Goal: Transaction & Acquisition: Purchase product/service

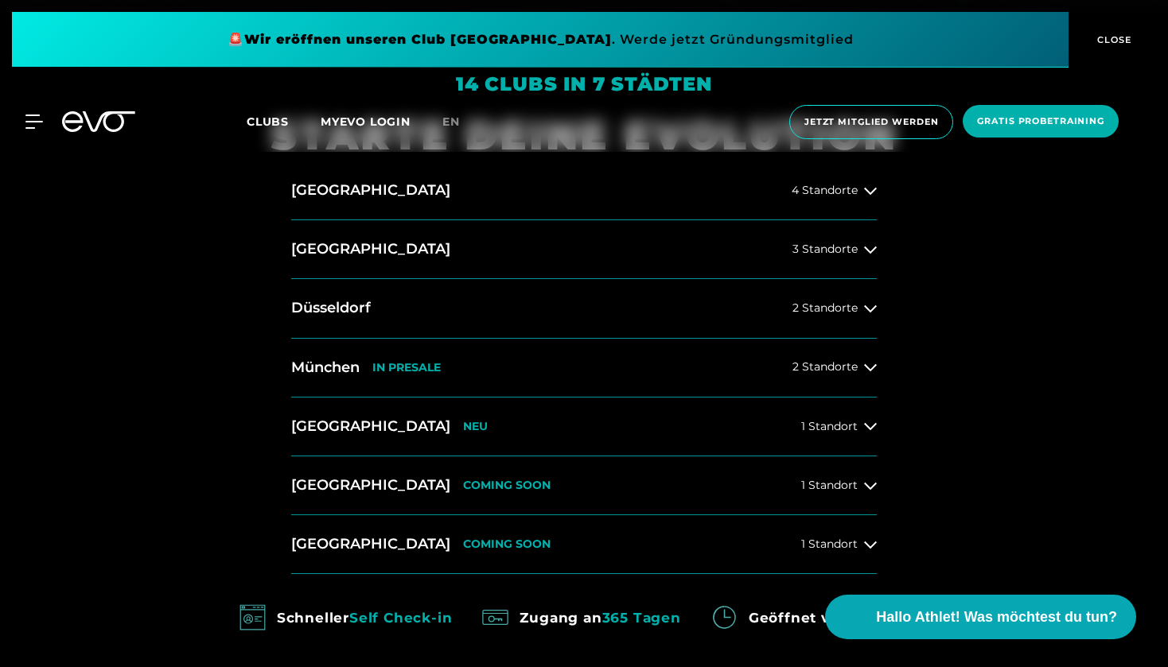
scroll to position [655, 0]
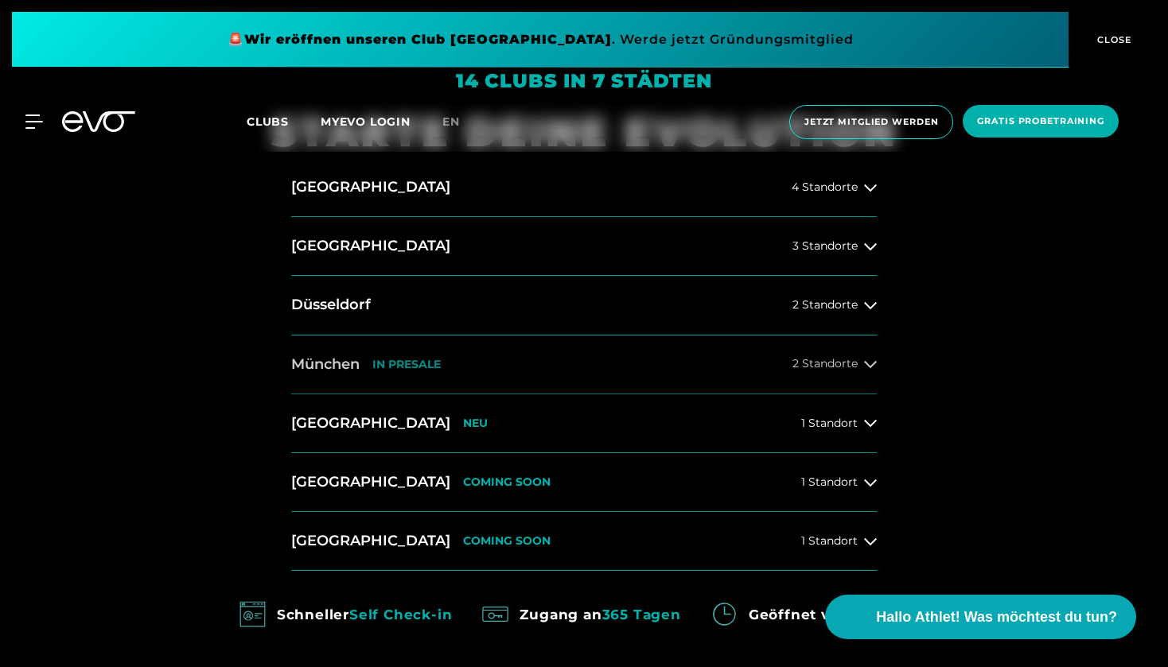
click at [853, 366] on span "2 Standorte" at bounding box center [824, 364] width 65 height 12
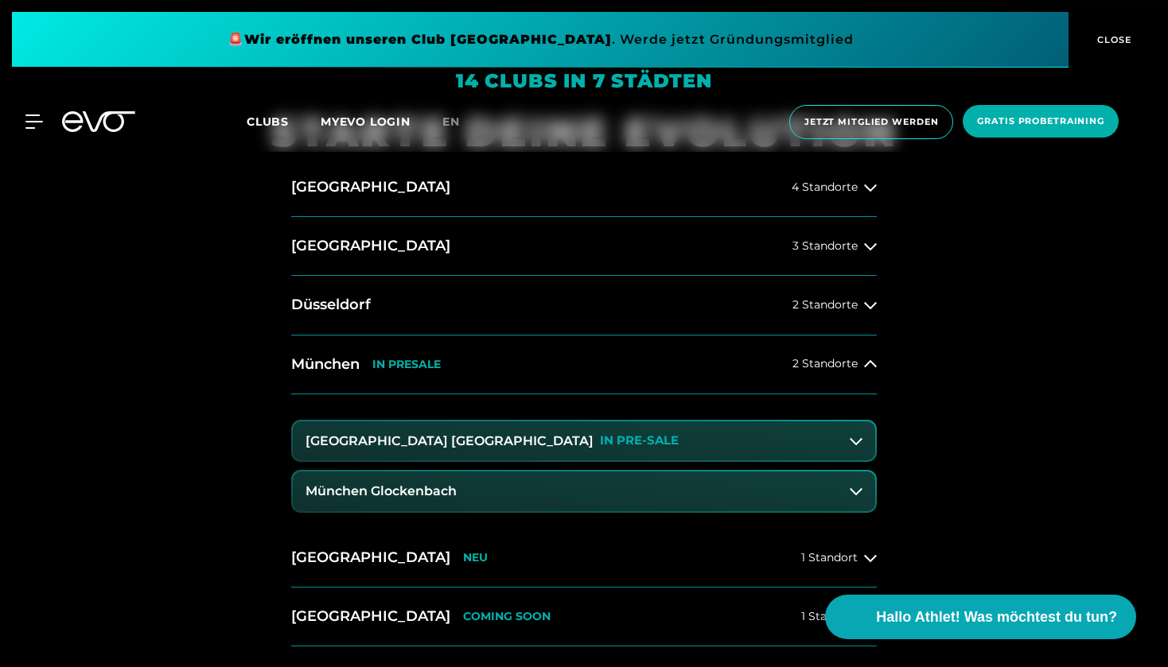
click at [659, 426] on button "München Maxvorstadt IN PRE-SALE" at bounding box center [584, 442] width 582 height 40
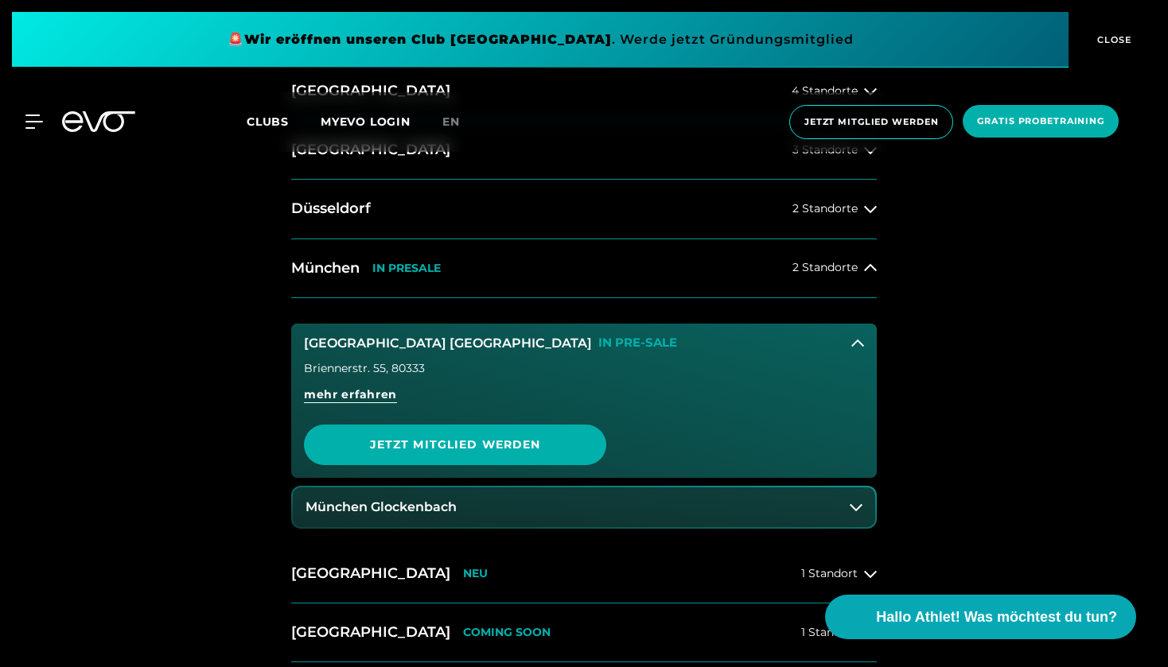
scroll to position [756, 0]
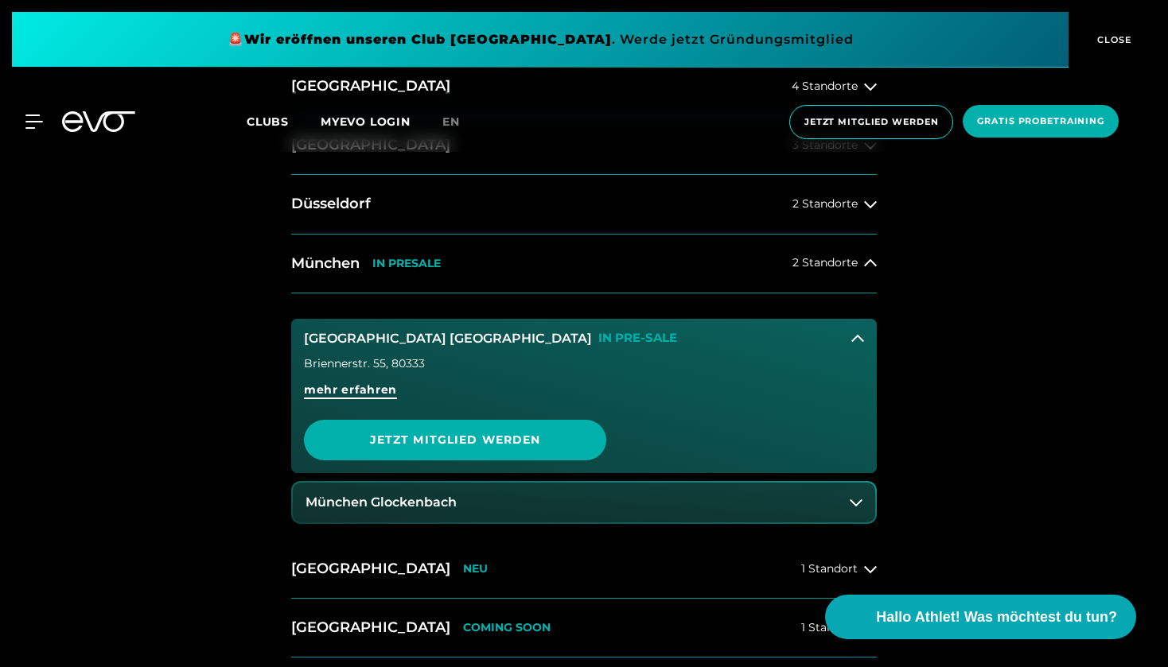
click at [377, 399] on span "mehr erfahren" at bounding box center [350, 396] width 93 height 29
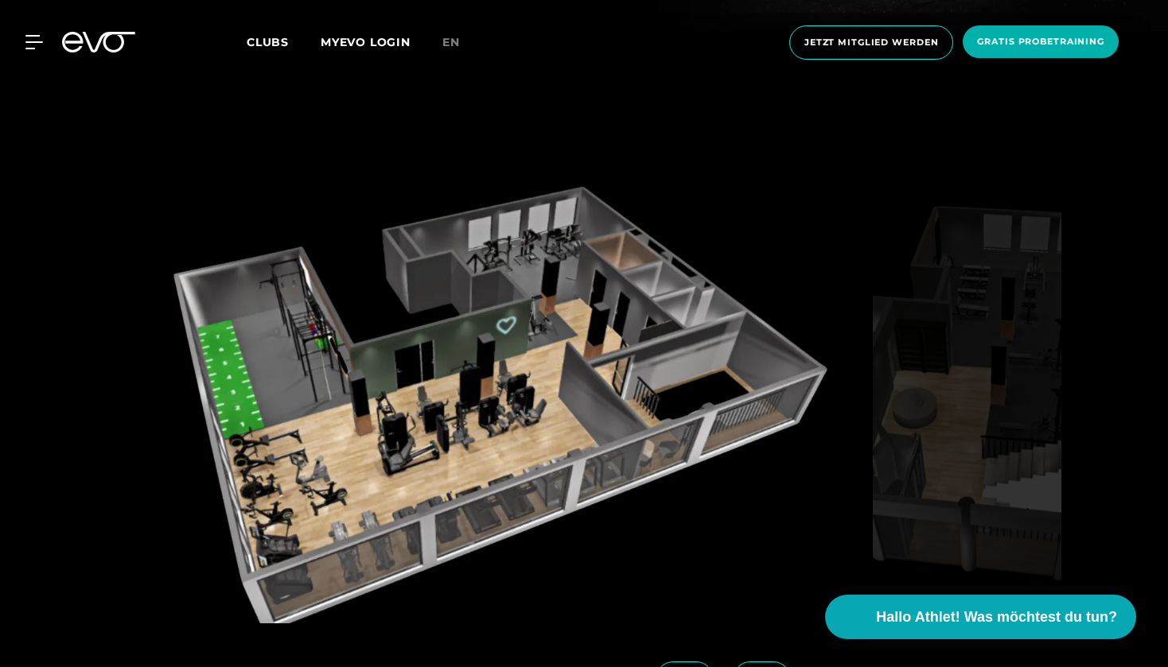
scroll to position [2254, 0]
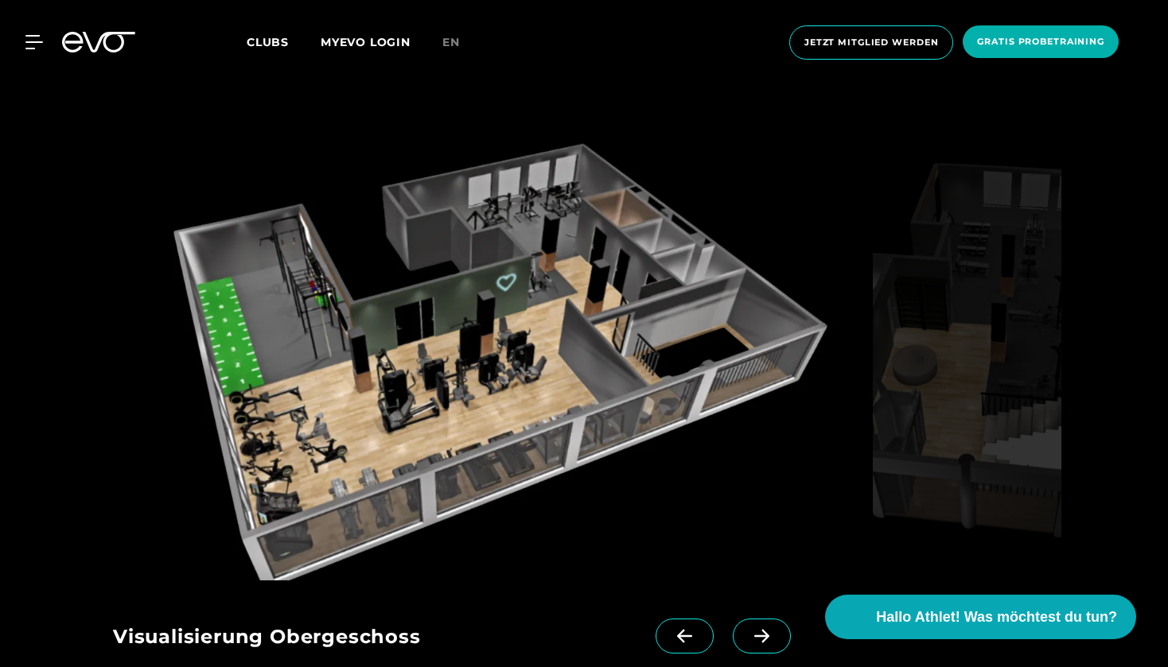
click at [763, 629] on icon at bounding box center [762, 636] width 28 height 14
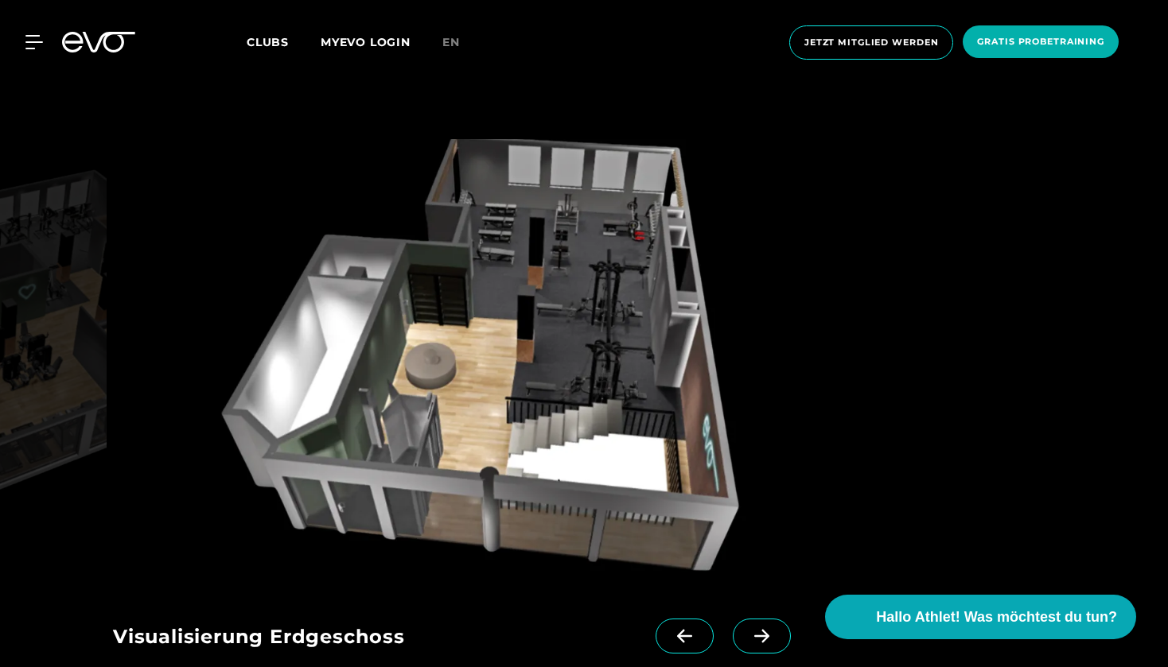
click at [681, 630] on icon at bounding box center [684, 637] width 15 height 14
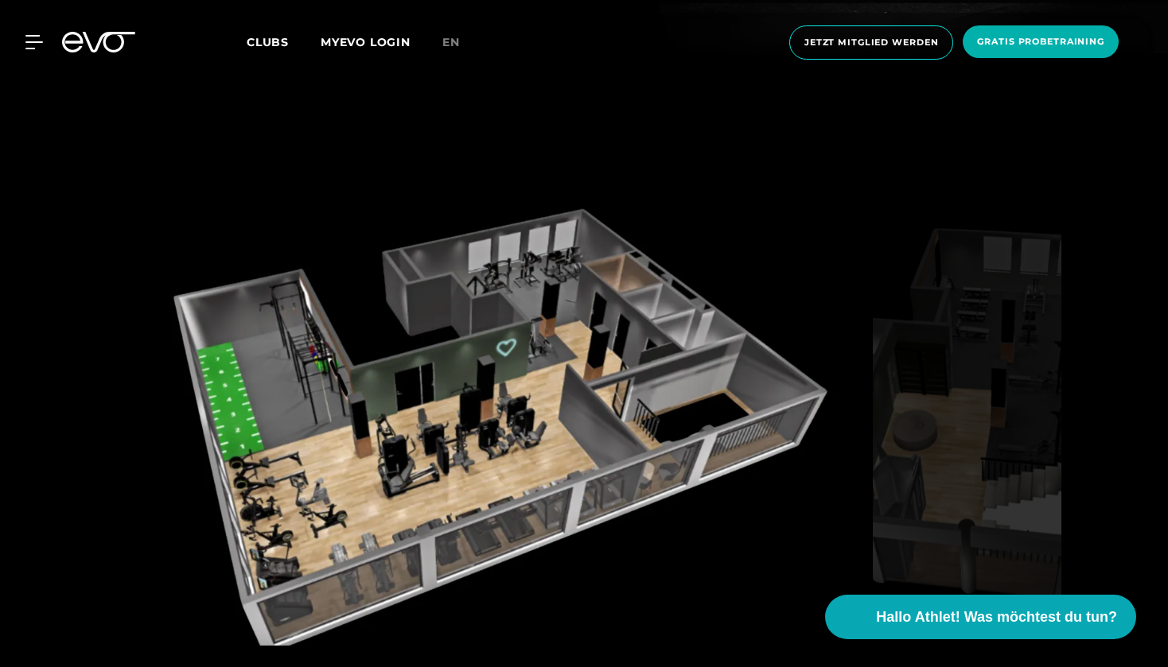
scroll to position [2195, 0]
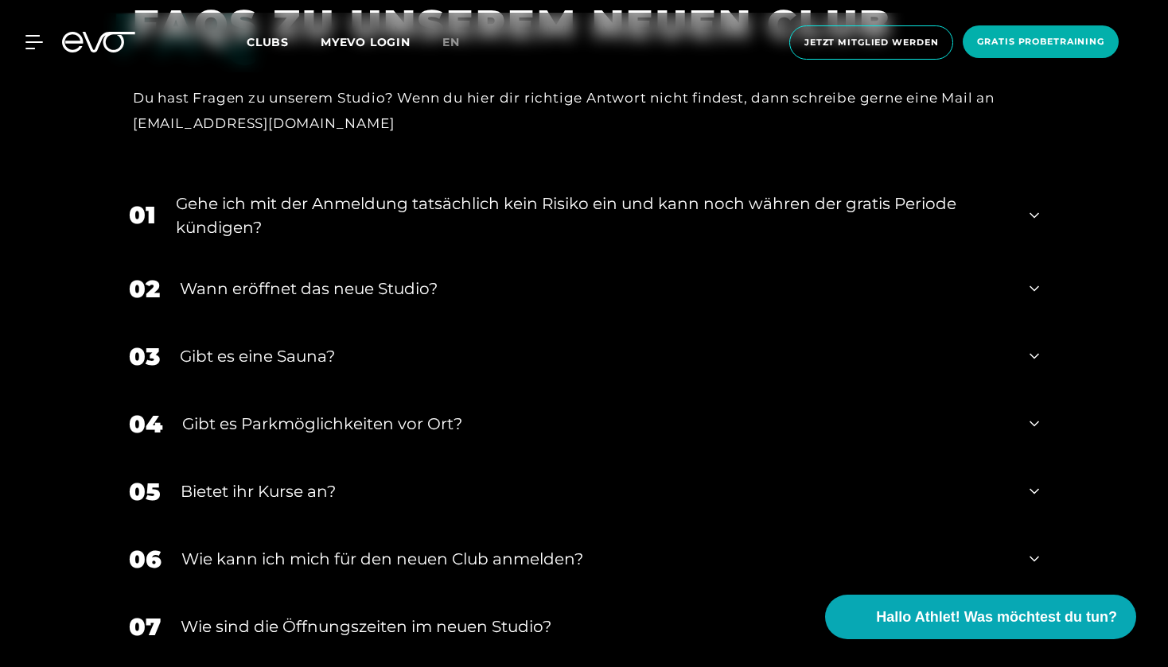
scroll to position [3376, 0]
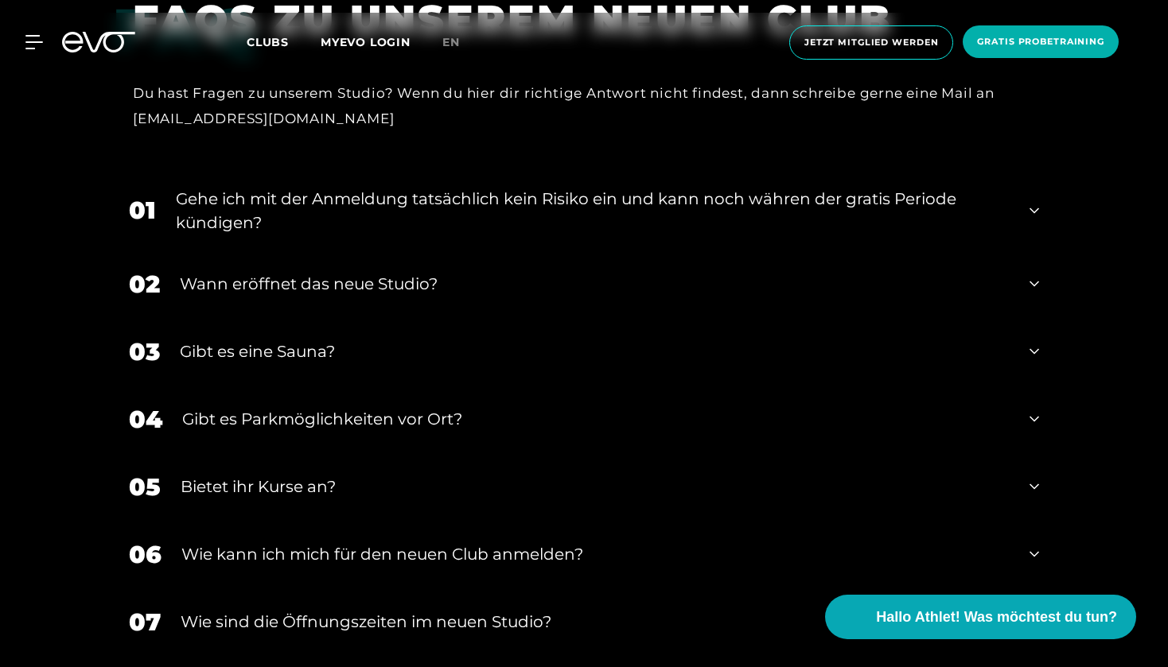
click at [494, 187] on div "Gehe ich mit der Anmeldung tatsächlich kein Risiko ein und kann noch währen der…" at bounding box center [593, 211] width 834 height 48
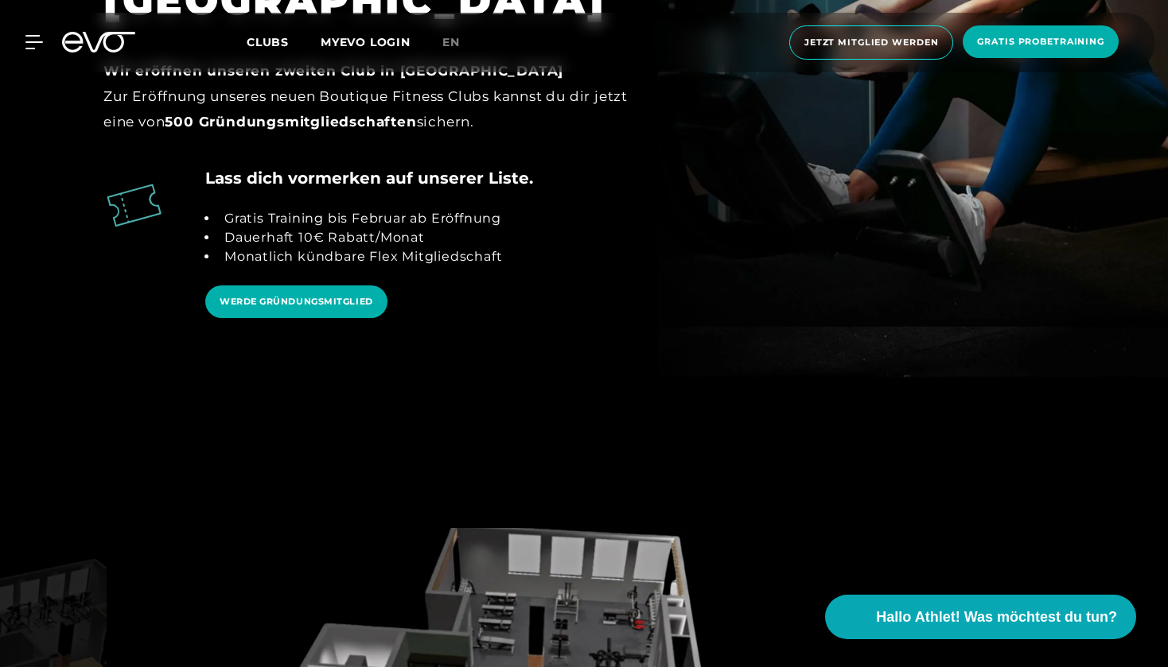
scroll to position [1749, 0]
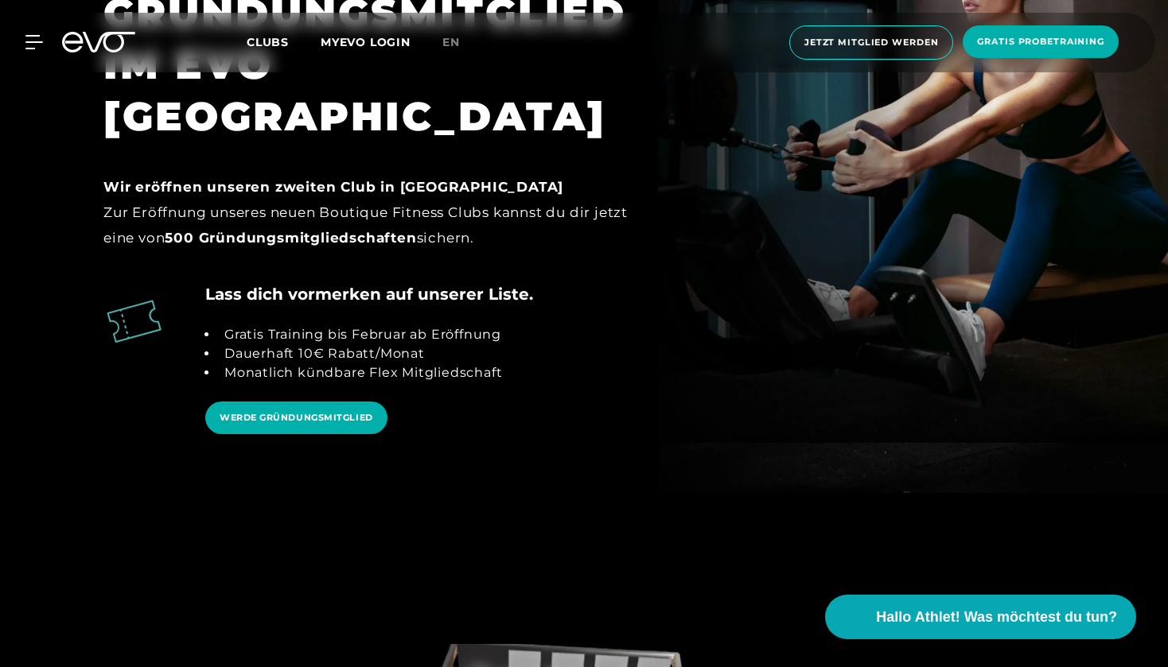
click at [346, 30] on div "MyEVO Login Über EVO Mitgliedschaften Probetraining TAGESPASS EVO Studios Düsse…" at bounding box center [583, 43] width 1161 height 60
click at [373, 46] on link "MYEVO LOGIN" at bounding box center [366, 42] width 90 height 14
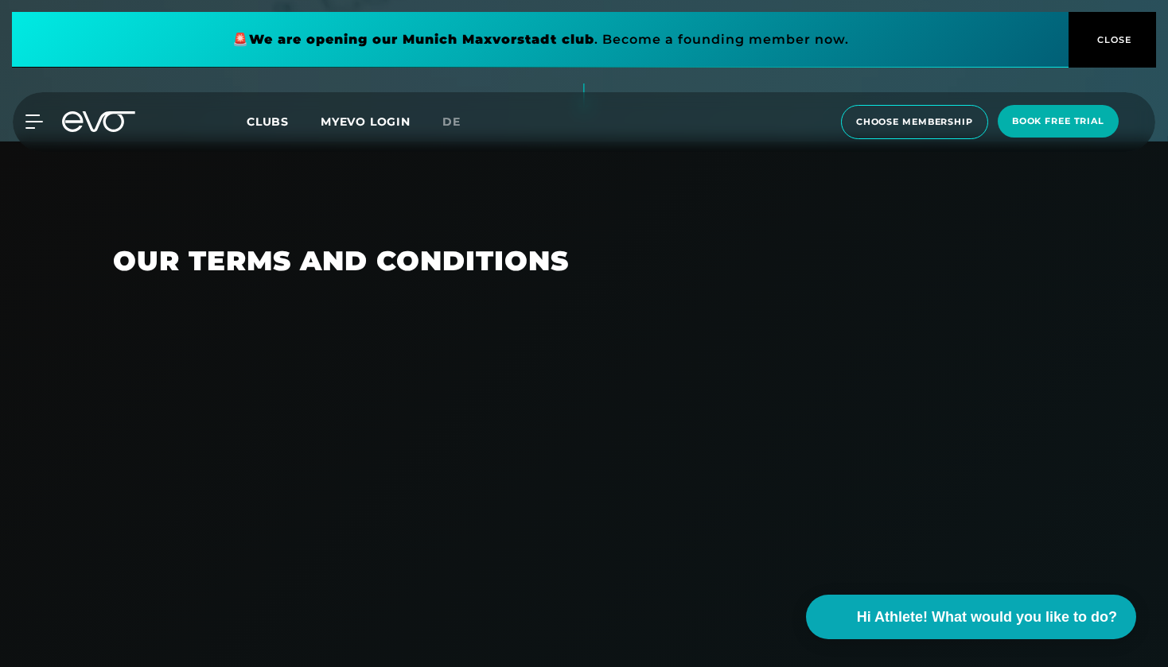
scroll to position [515, 0]
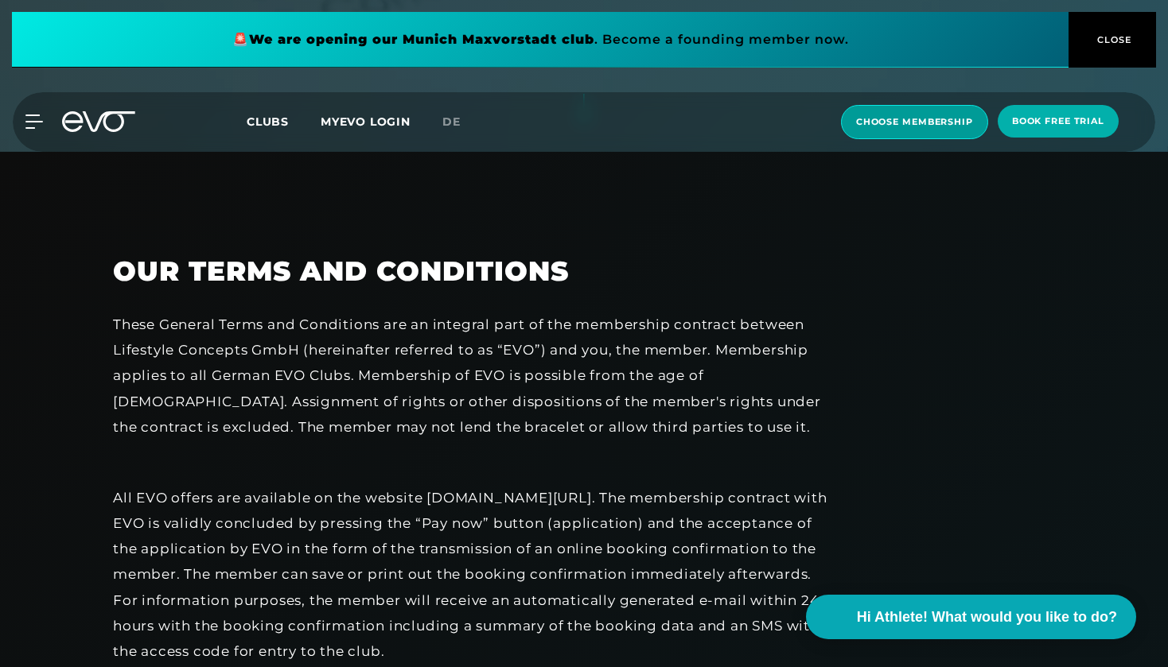
click at [896, 123] on span "choose membership" at bounding box center [914, 122] width 117 height 14
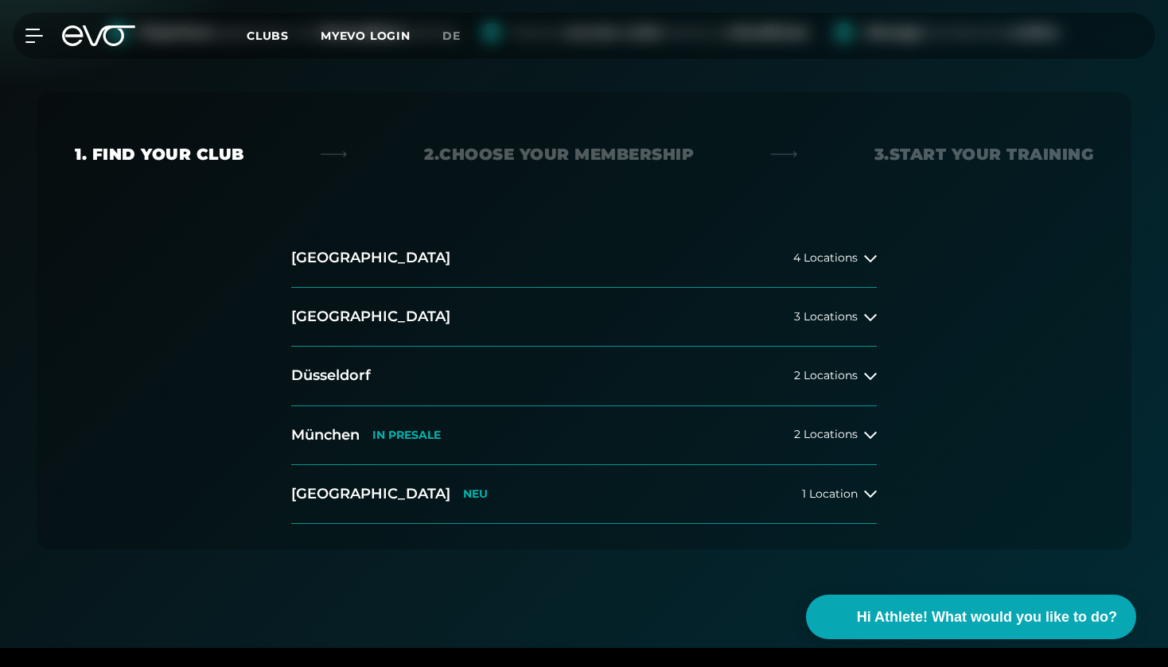
scroll to position [262, 0]
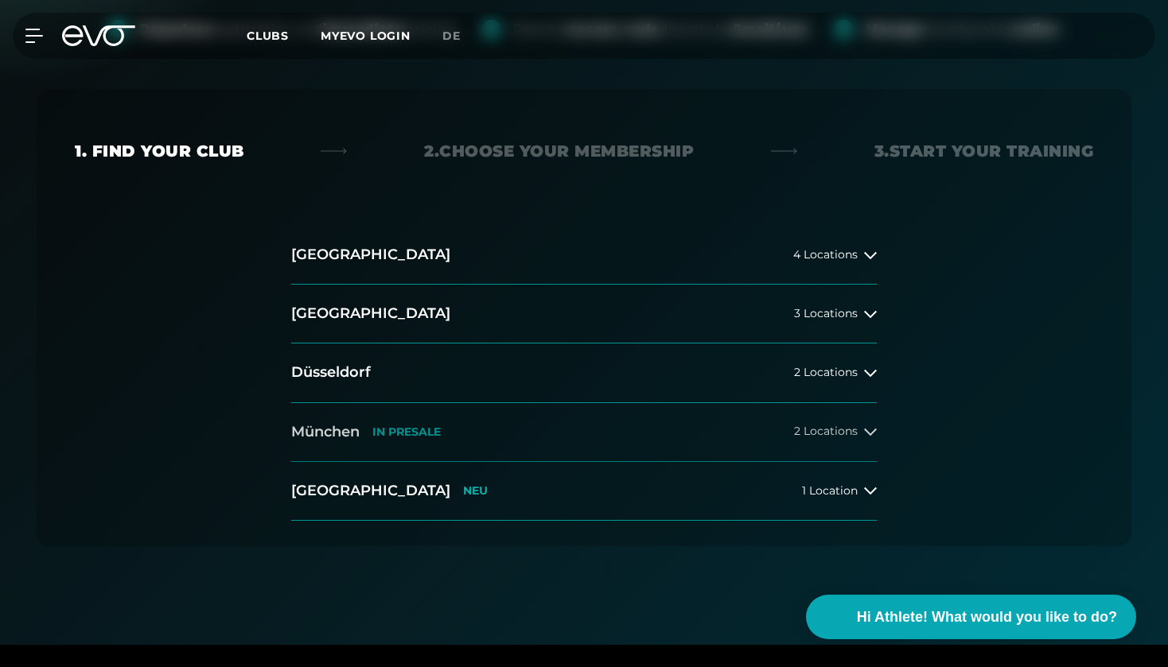
click at [498, 432] on button "[GEOGRAPHIC_DATA] IN [GEOGRAPHIC_DATA] 2 Locations" at bounding box center [583, 432] width 585 height 59
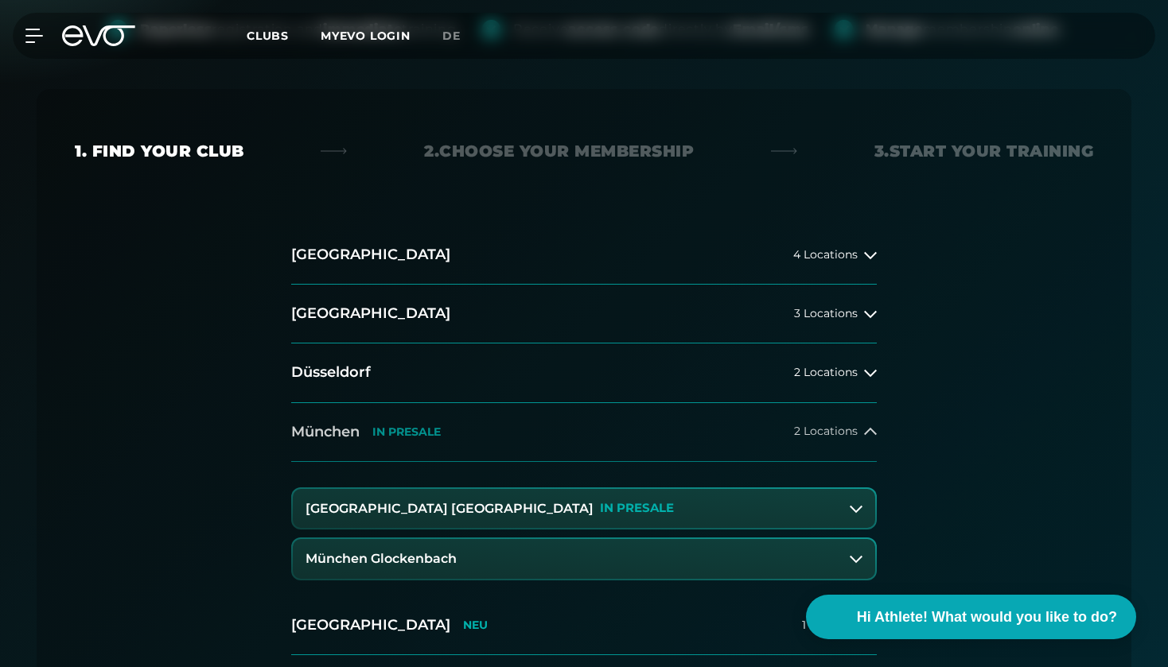
scroll to position [331, 0]
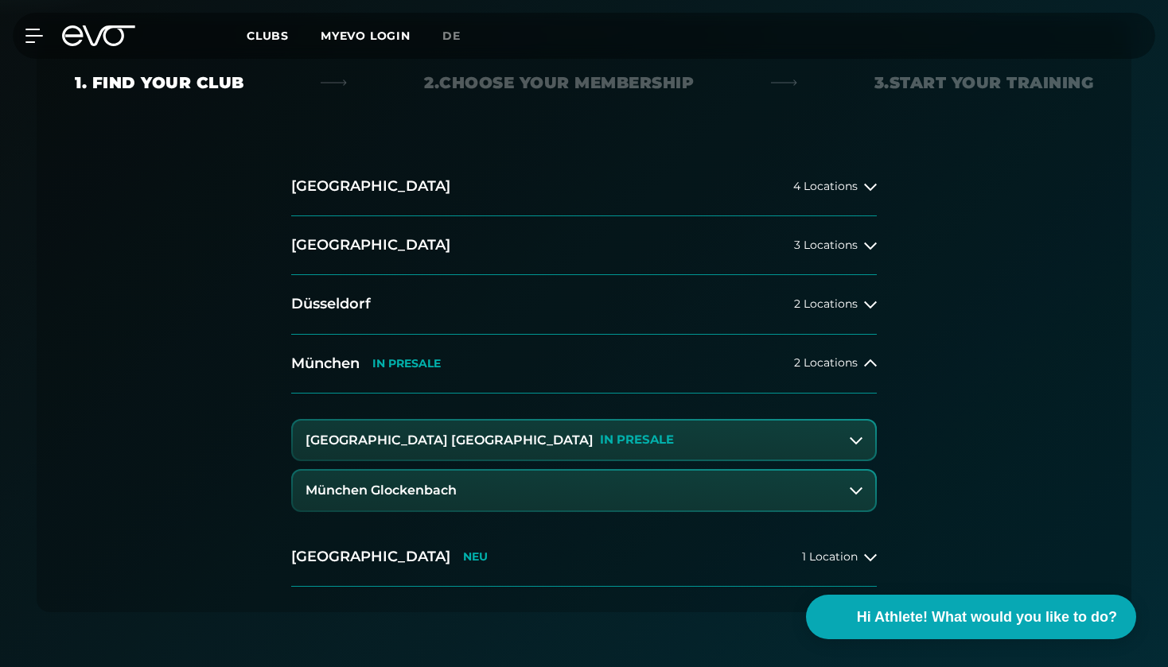
click at [451, 484] on h3 "München Glockenbach" at bounding box center [380, 491] width 151 height 14
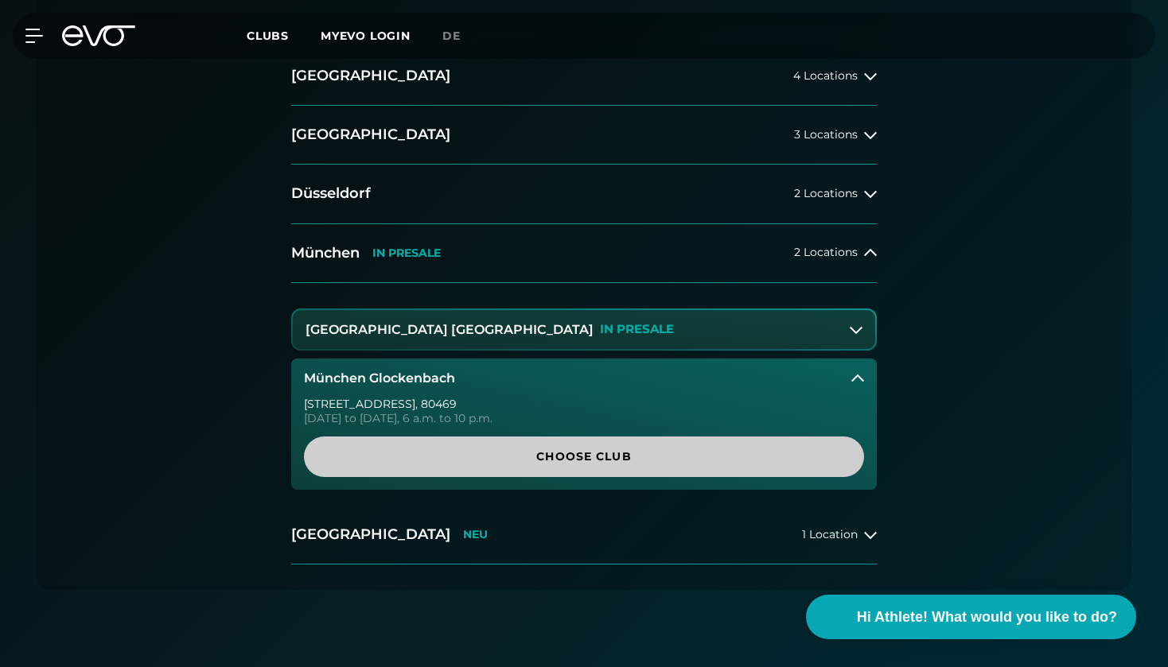
click at [541, 460] on span "Choose Club" at bounding box center [584, 457] width 484 height 17
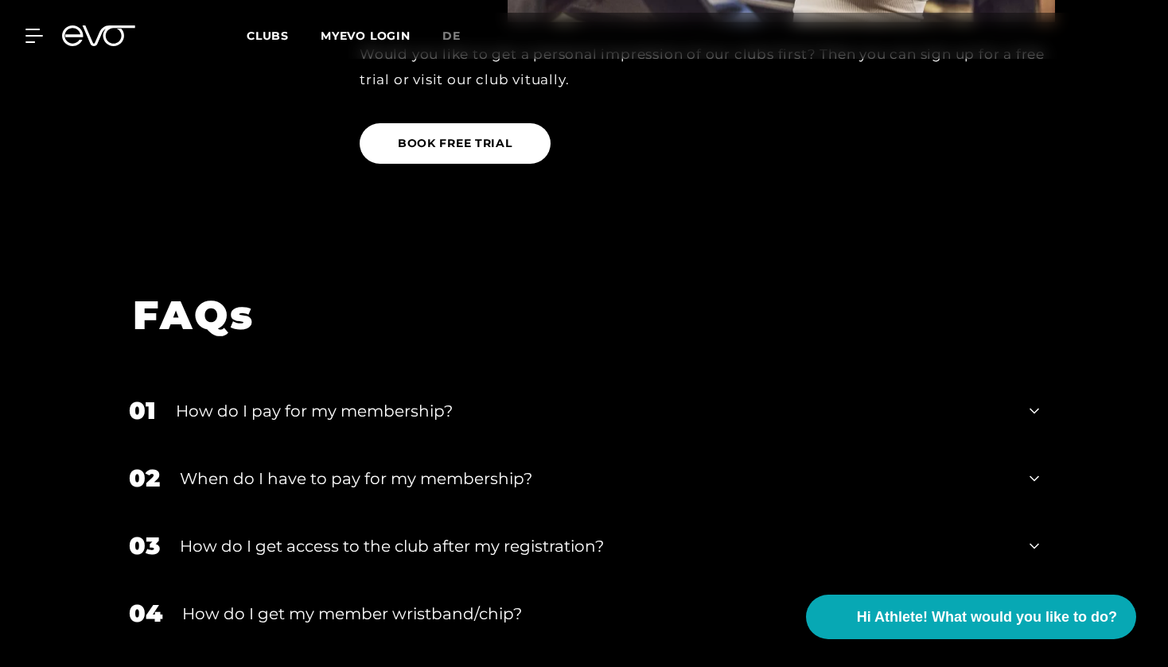
scroll to position [2504, 0]
click at [407, 399] on div "How do I pay for my membership?" at bounding box center [593, 411] width 834 height 24
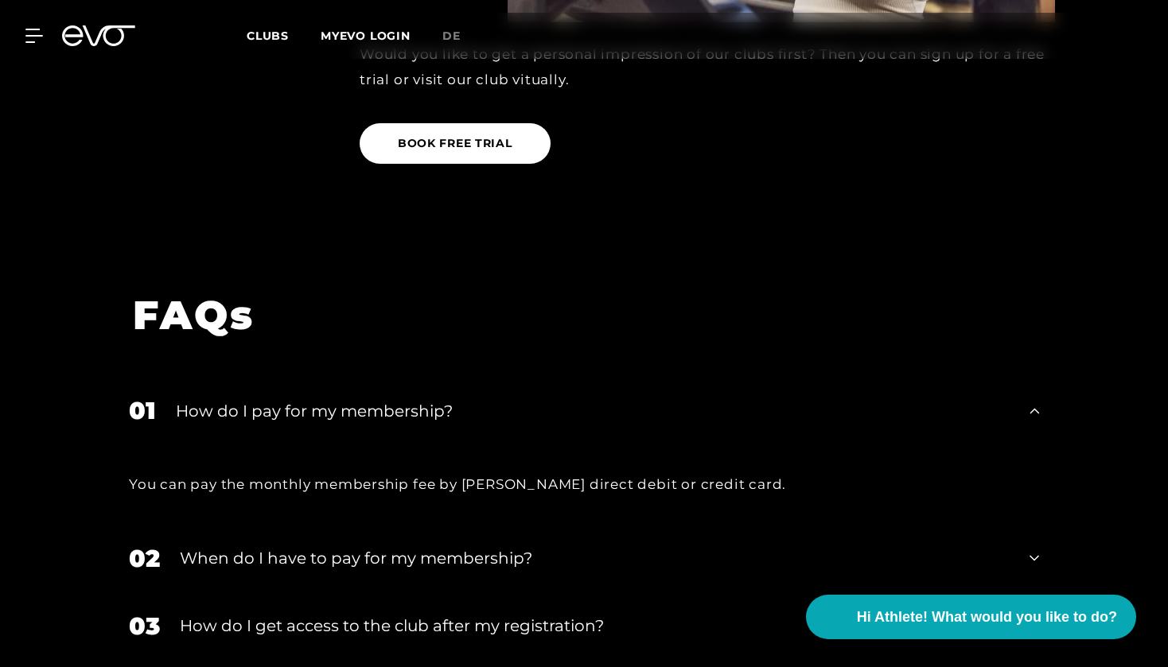
click at [407, 399] on div "How do I pay for my membership?" at bounding box center [593, 411] width 834 height 24
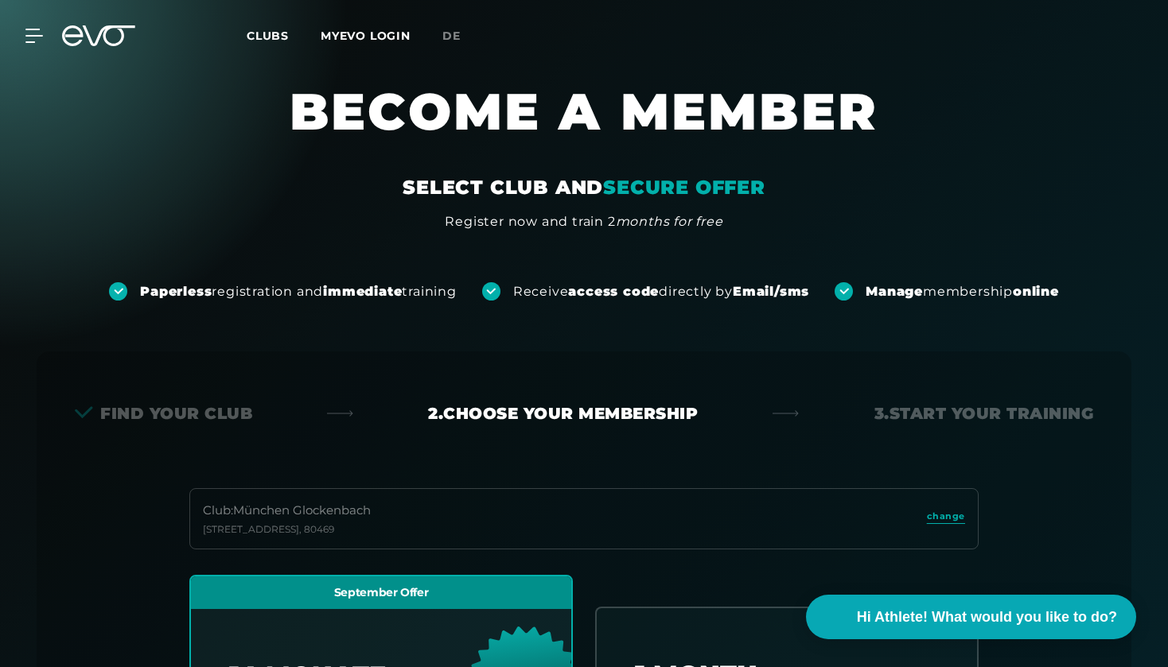
scroll to position [0, 0]
click at [276, 32] on span "Clubs" at bounding box center [268, 36] width 42 height 14
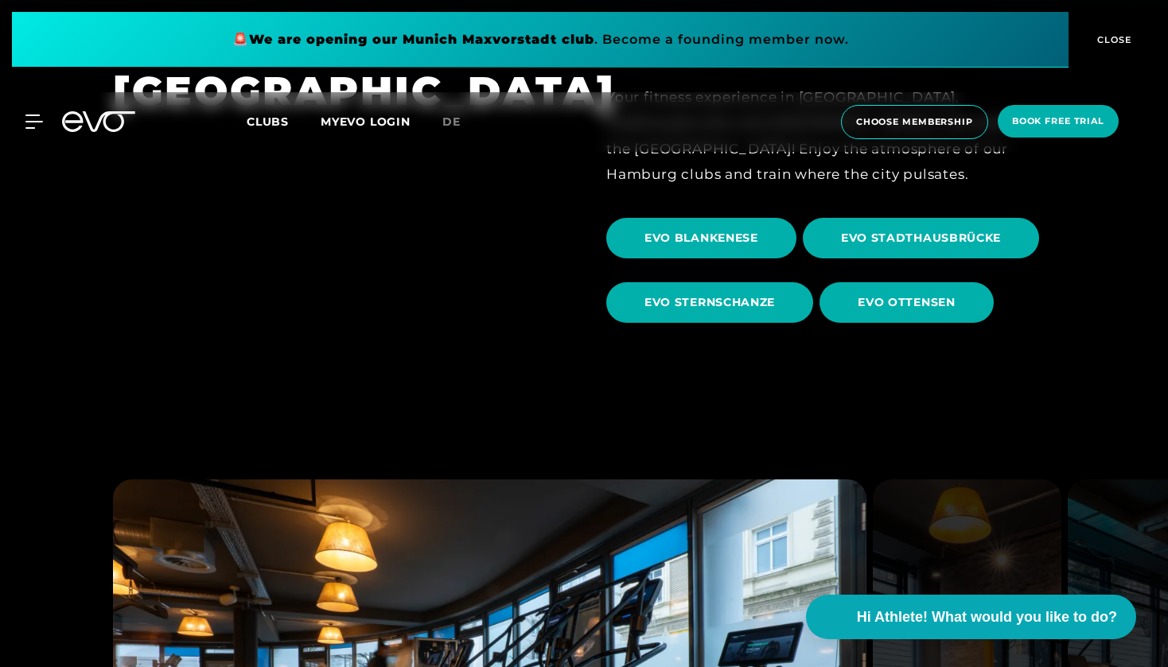
scroll to position [671, 0]
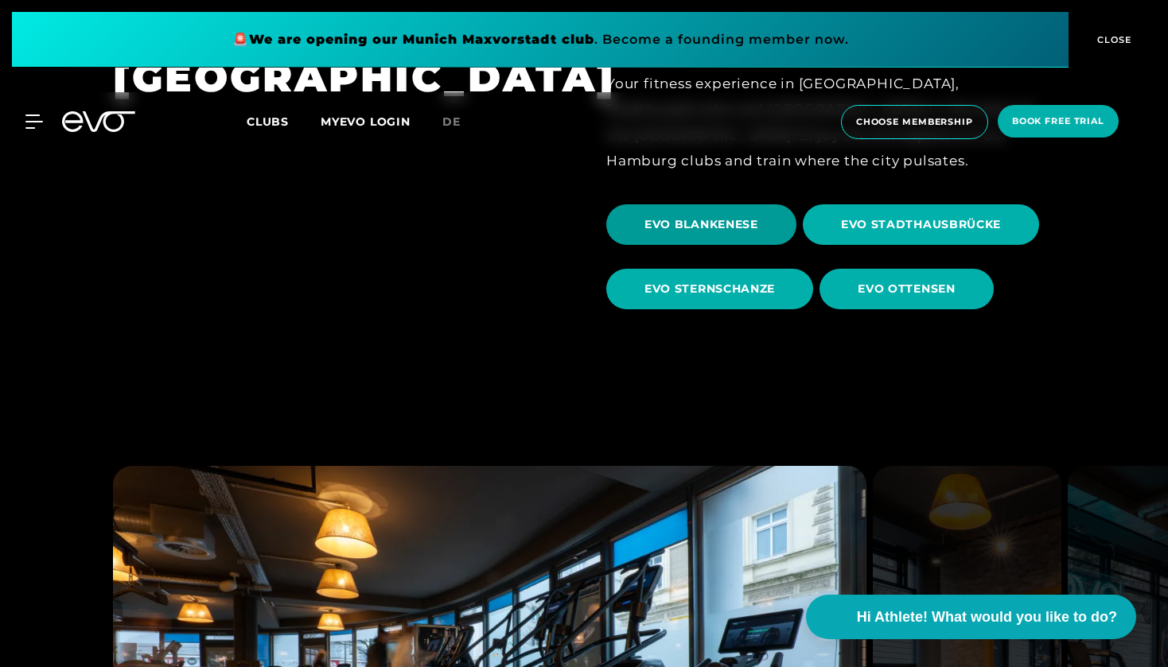
click at [742, 226] on span "EVO BLANKENESE" at bounding box center [701, 224] width 114 height 17
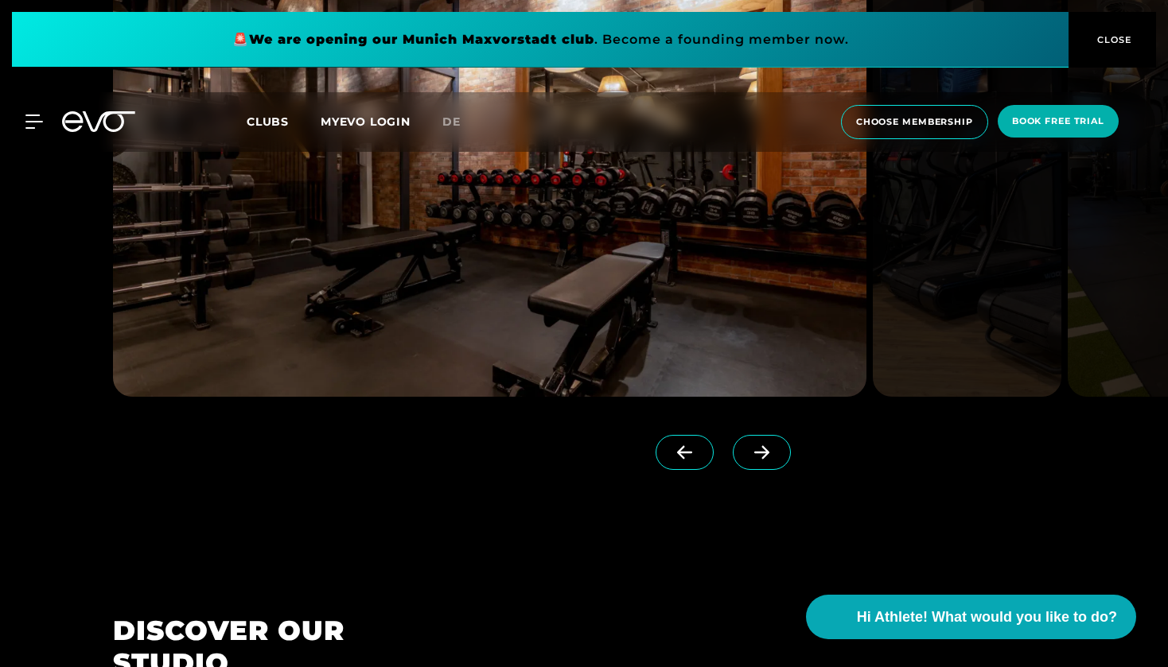
scroll to position [1619, 0]
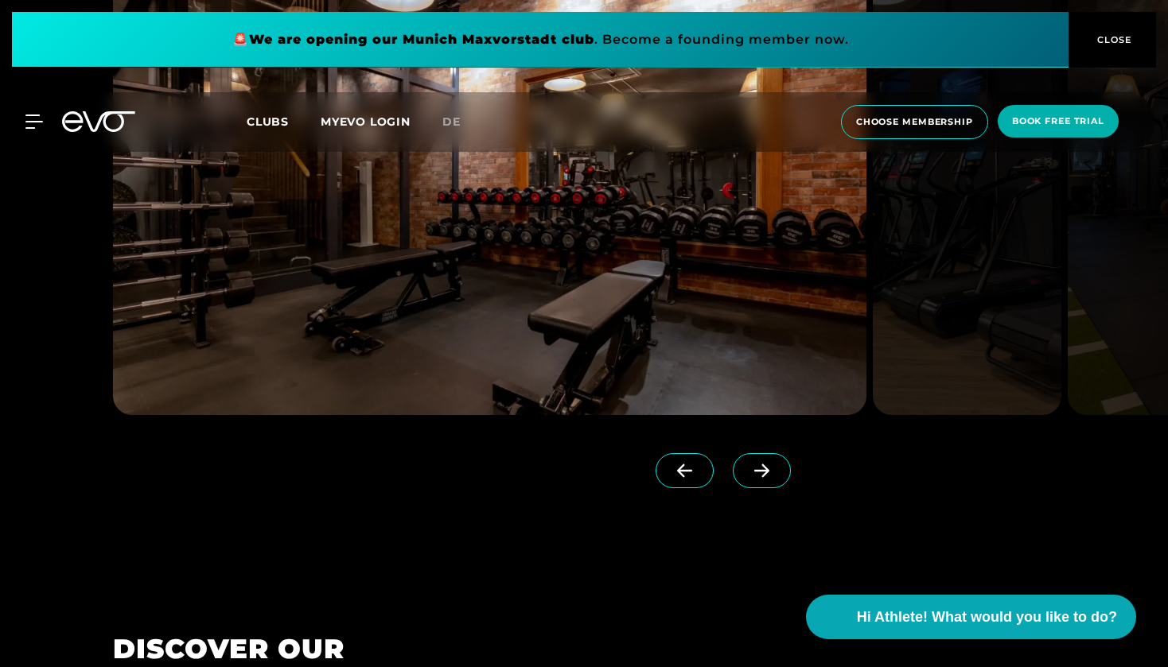
click at [762, 480] on span at bounding box center [762, 470] width 58 height 35
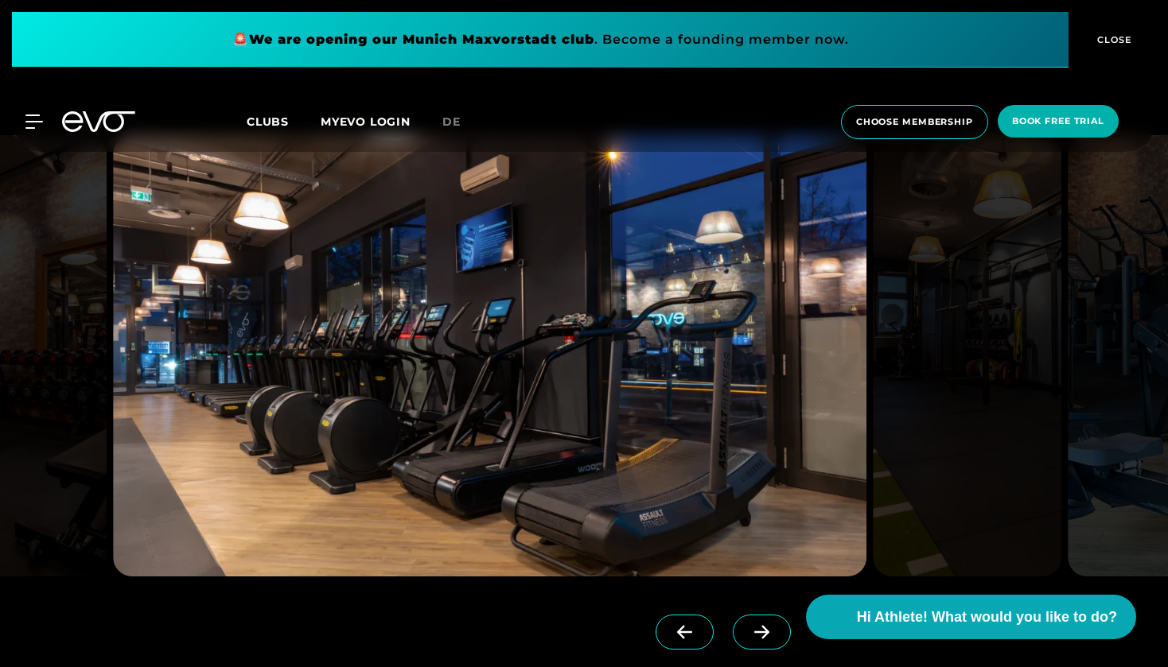
scroll to position [1449, 0]
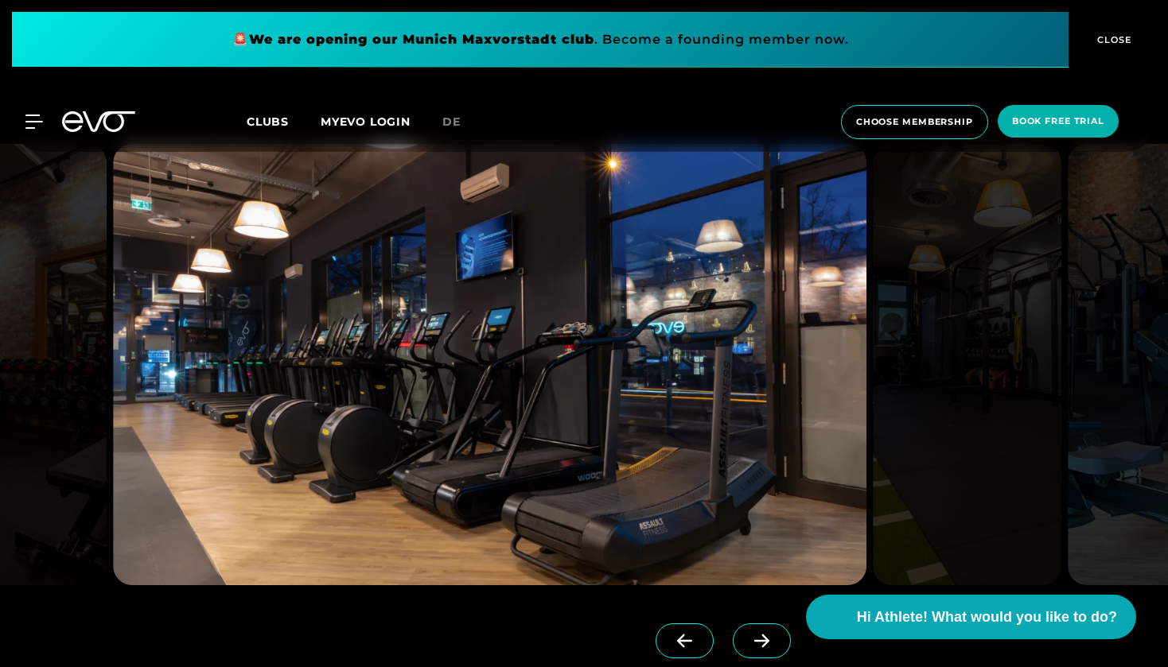
click at [760, 624] on span at bounding box center [762, 641] width 58 height 35
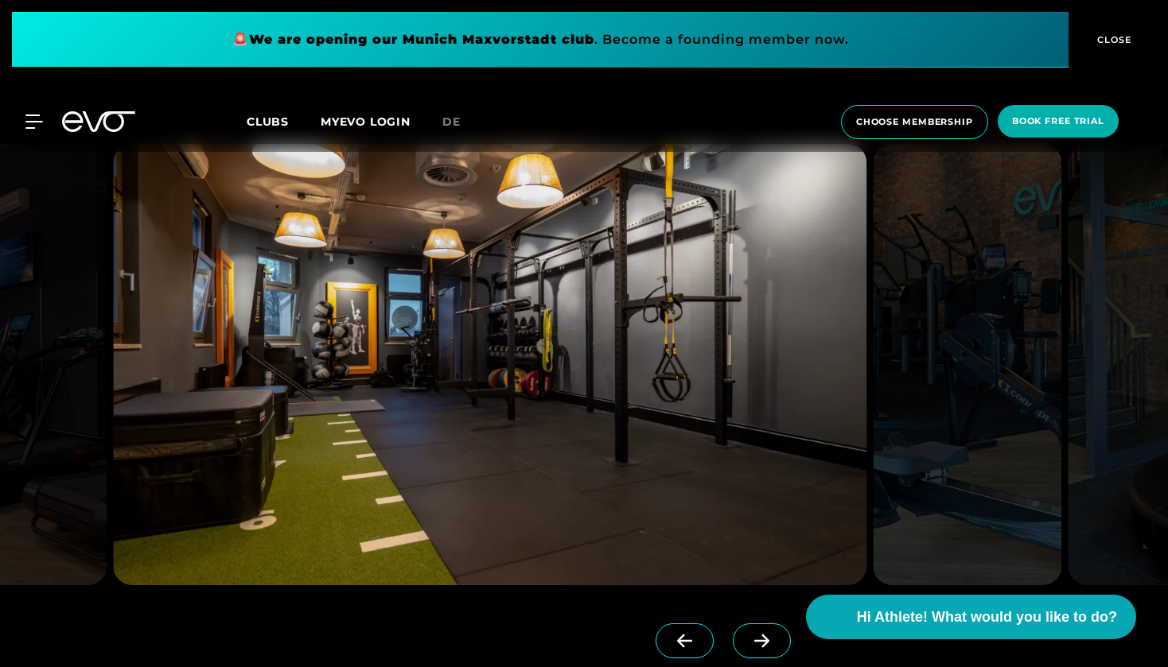
click at [760, 634] on icon at bounding box center [762, 641] width 28 height 14
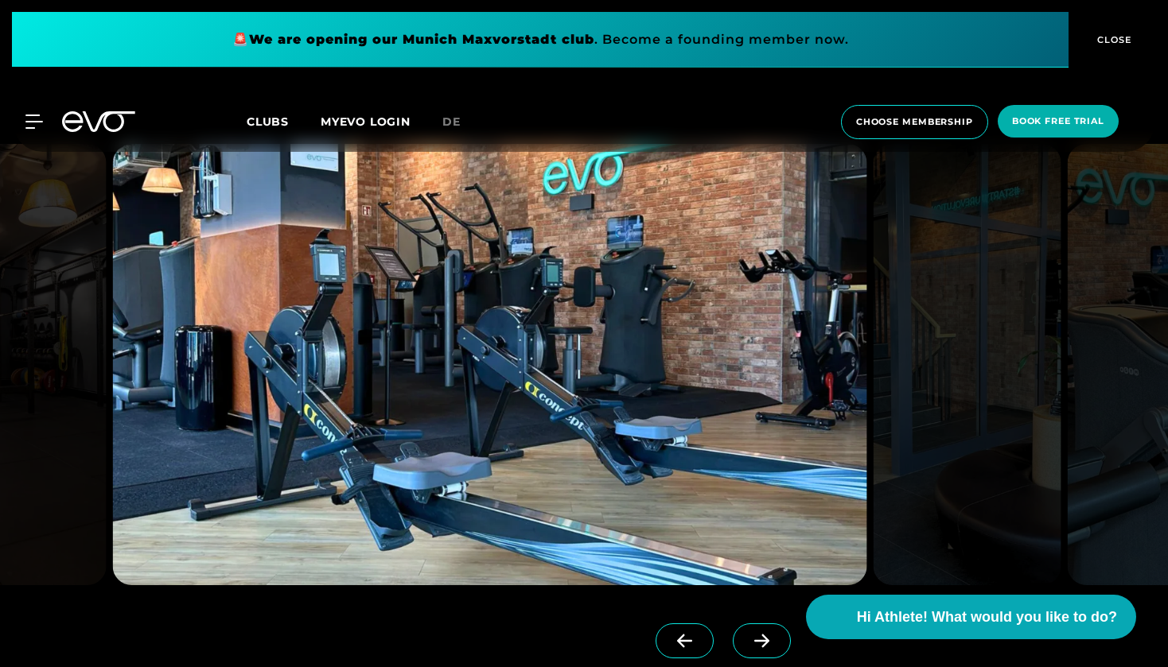
click at [760, 634] on icon at bounding box center [762, 641] width 28 height 14
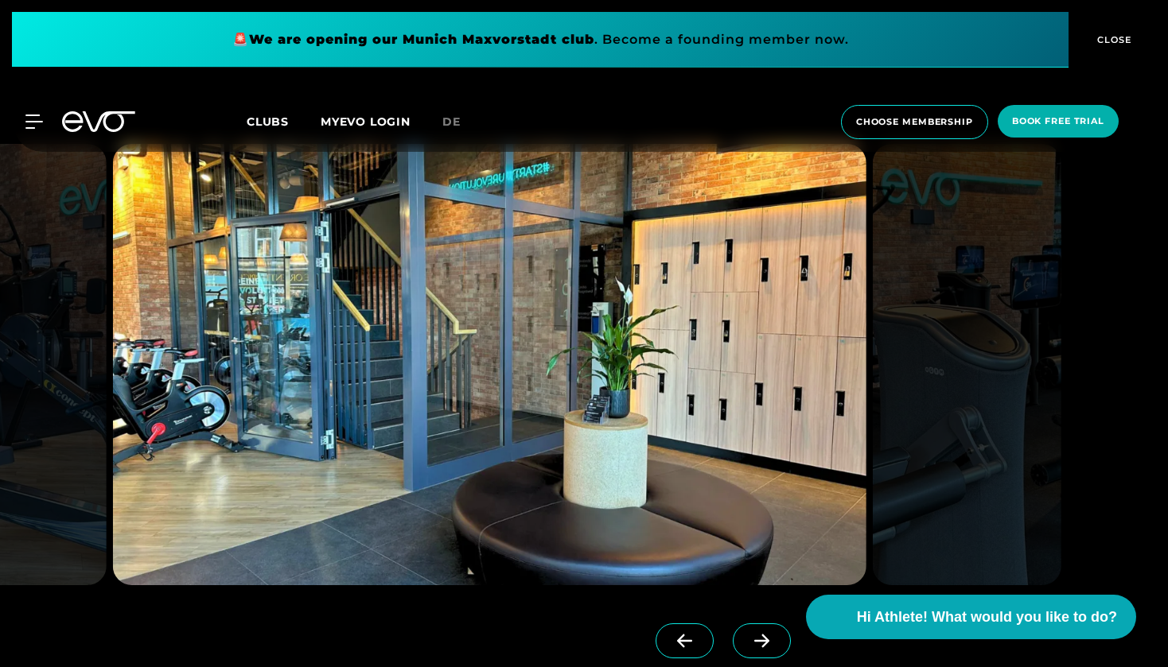
click at [760, 634] on icon at bounding box center [762, 641] width 28 height 14
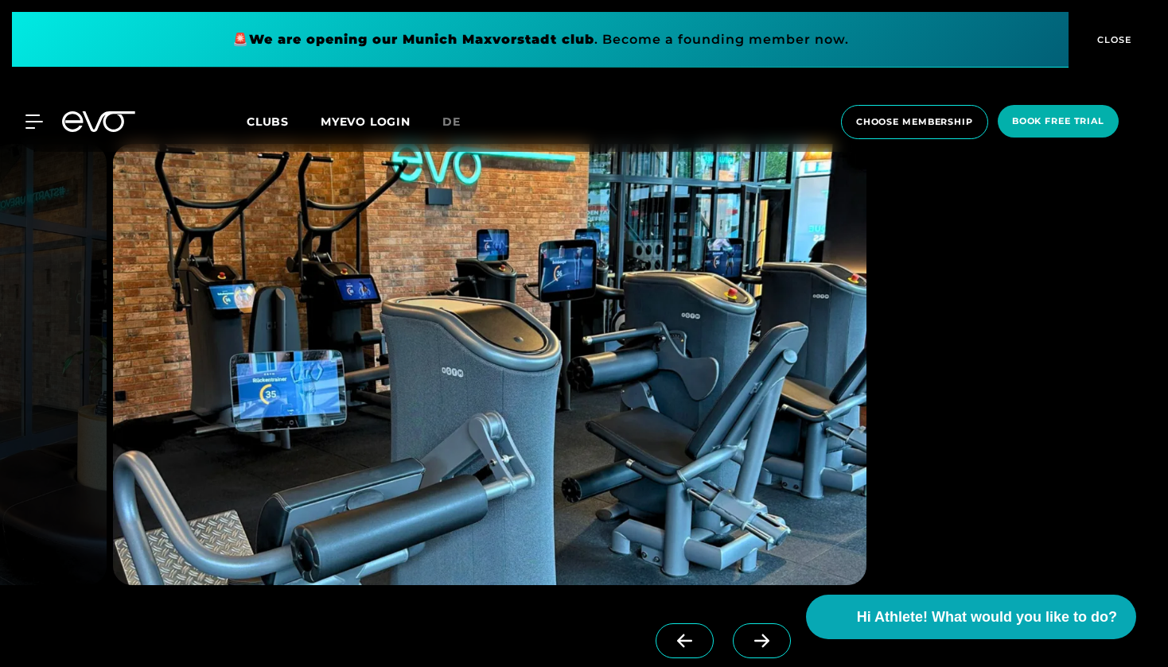
click at [760, 634] on icon at bounding box center [762, 641] width 28 height 14
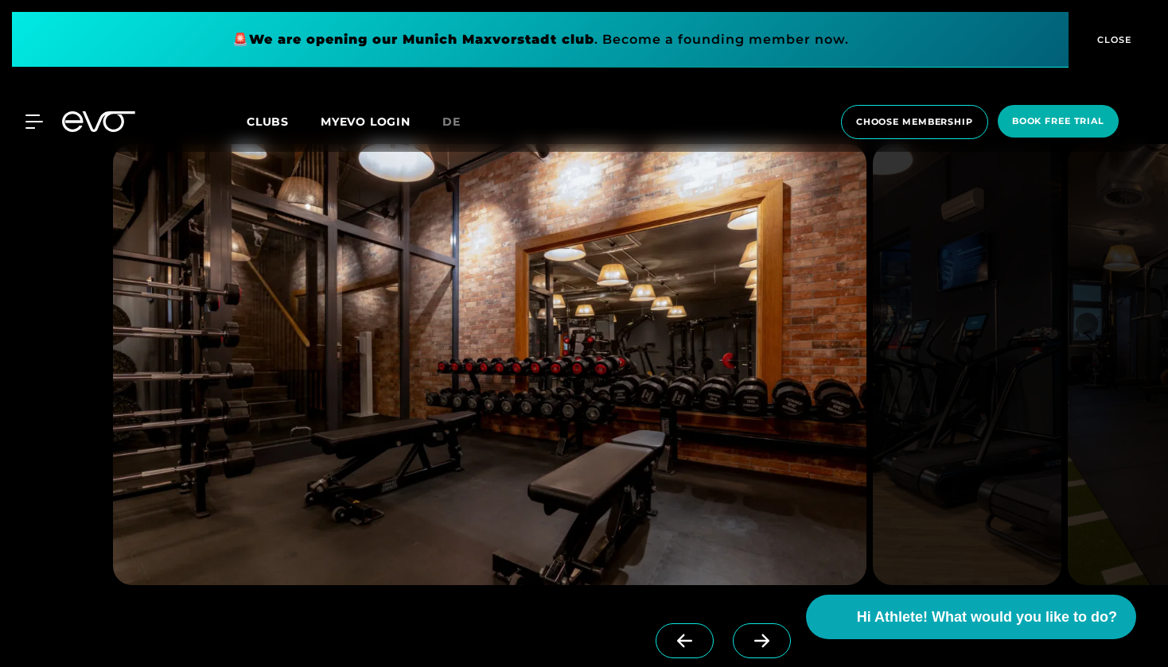
click at [760, 634] on icon at bounding box center [762, 641] width 28 height 14
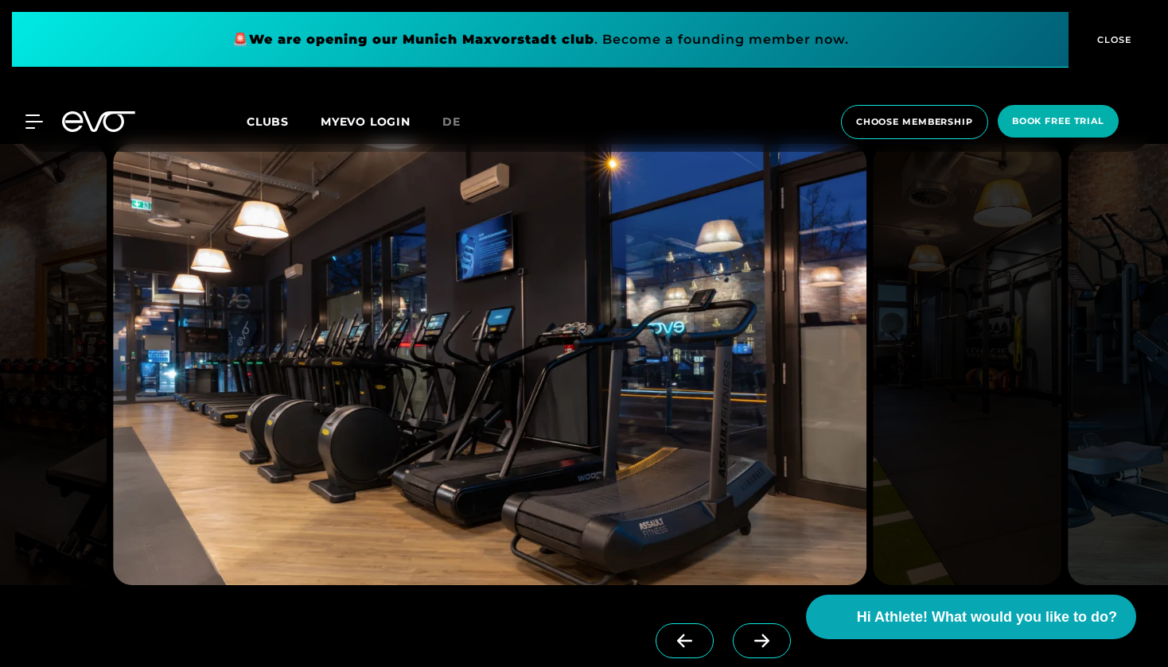
click at [760, 634] on icon at bounding box center [762, 641] width 28 height 14
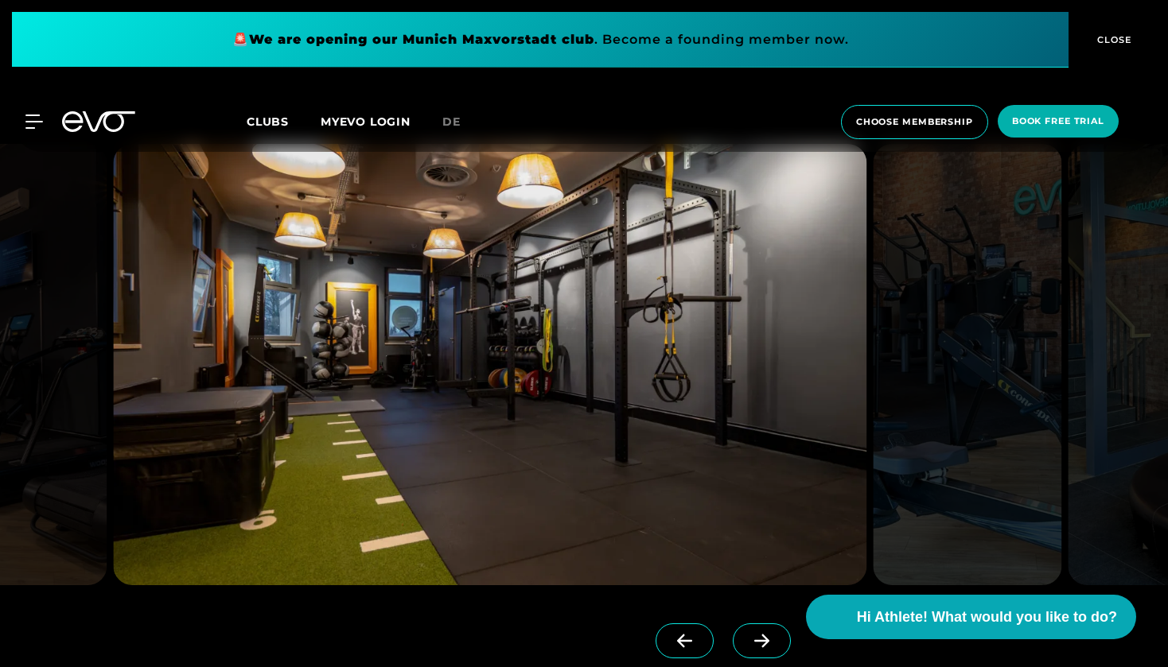
click at [760, 634] on icon at bounding box center [762, 641] width 28 height 14
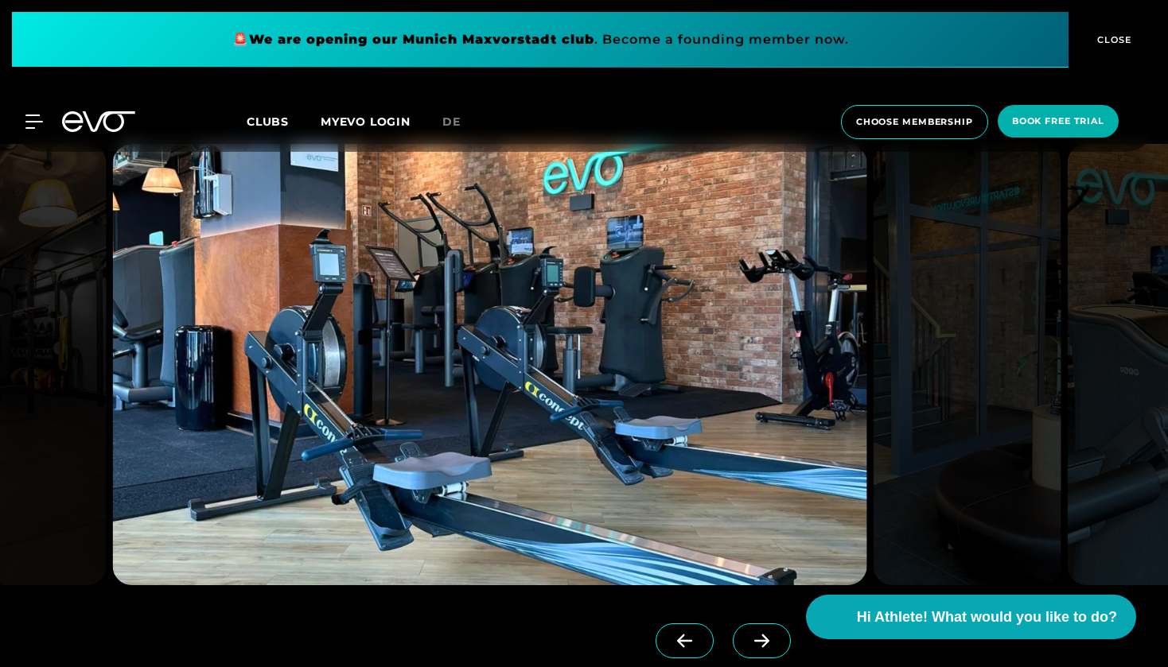
click at [760, 634] on icon at bounding box center [762, 641] width 28 height 14
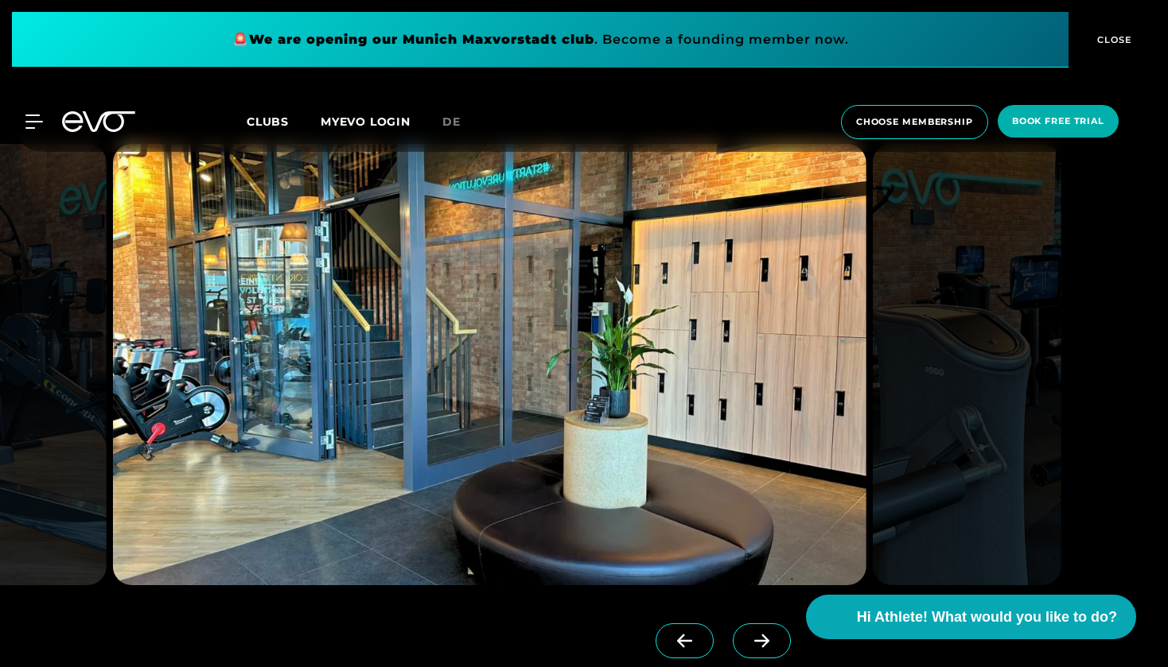
click at [760, 636] on icon at bounding box center [762, 641] width 28 height 14
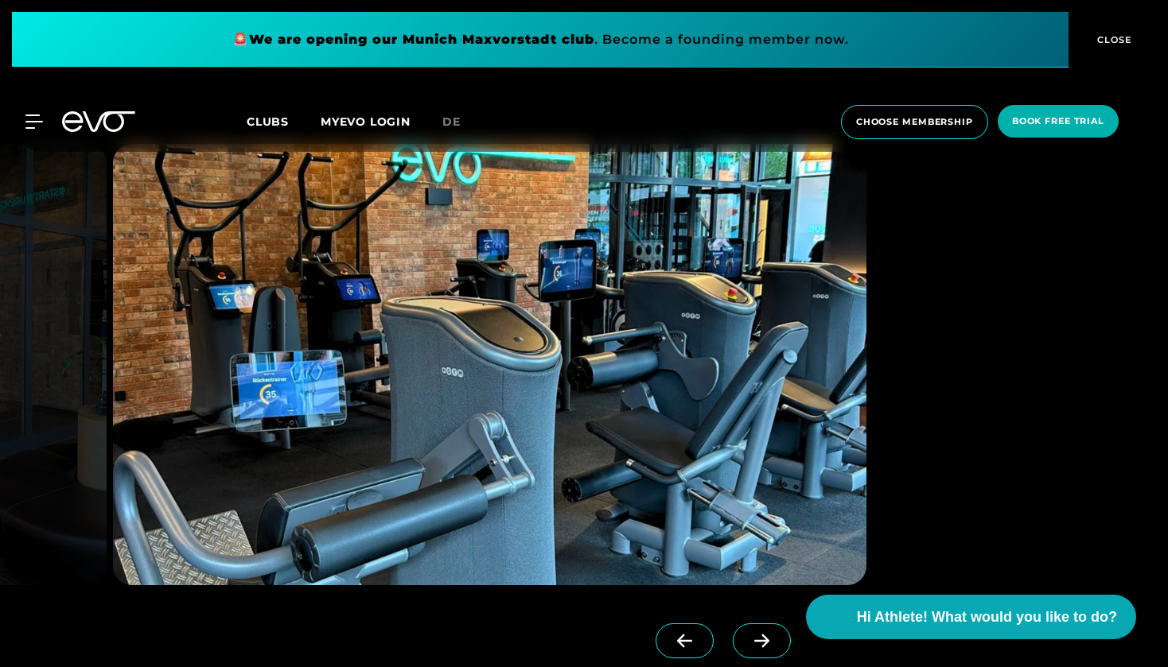
click at [709, 640] on span at bounding box center [684, 641] width 58 height 35
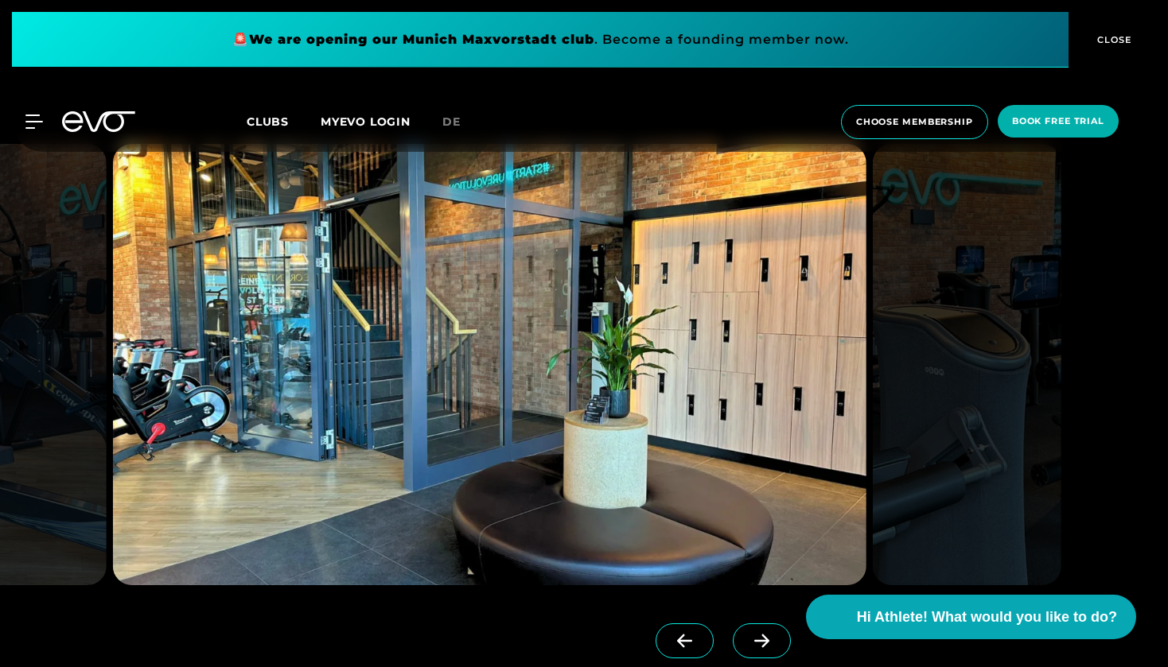
click at [752, 644] on icon at bounding box center [762, 641] width 28 height 14
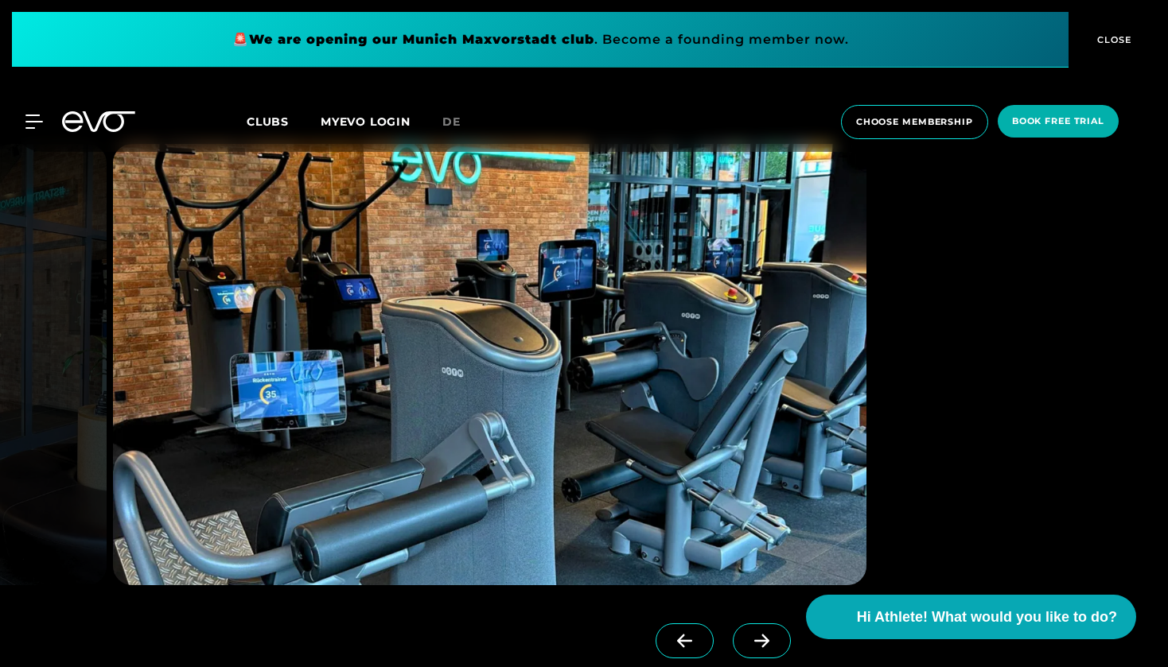
click at [1118, 40] on span "CLOSE" at bounding box center [1112, 40] width 39 height 14
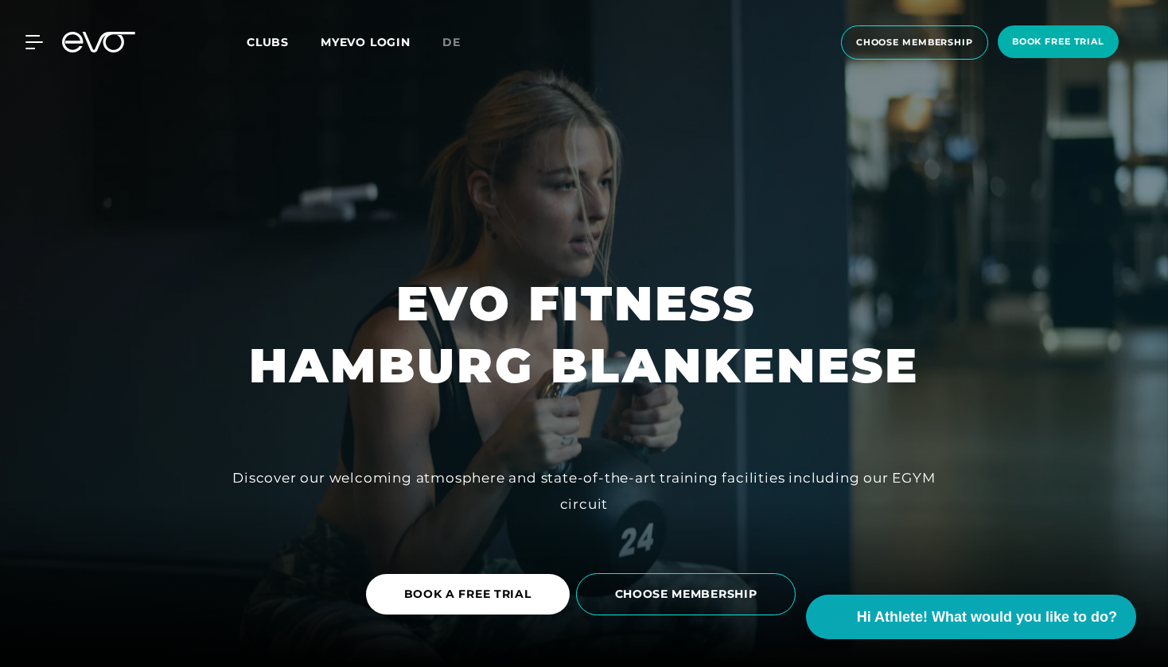
scroll to position [0, 0]
click at [278, 48] on span "Clubs" at bounding box center [268, 42] width 42 height 14
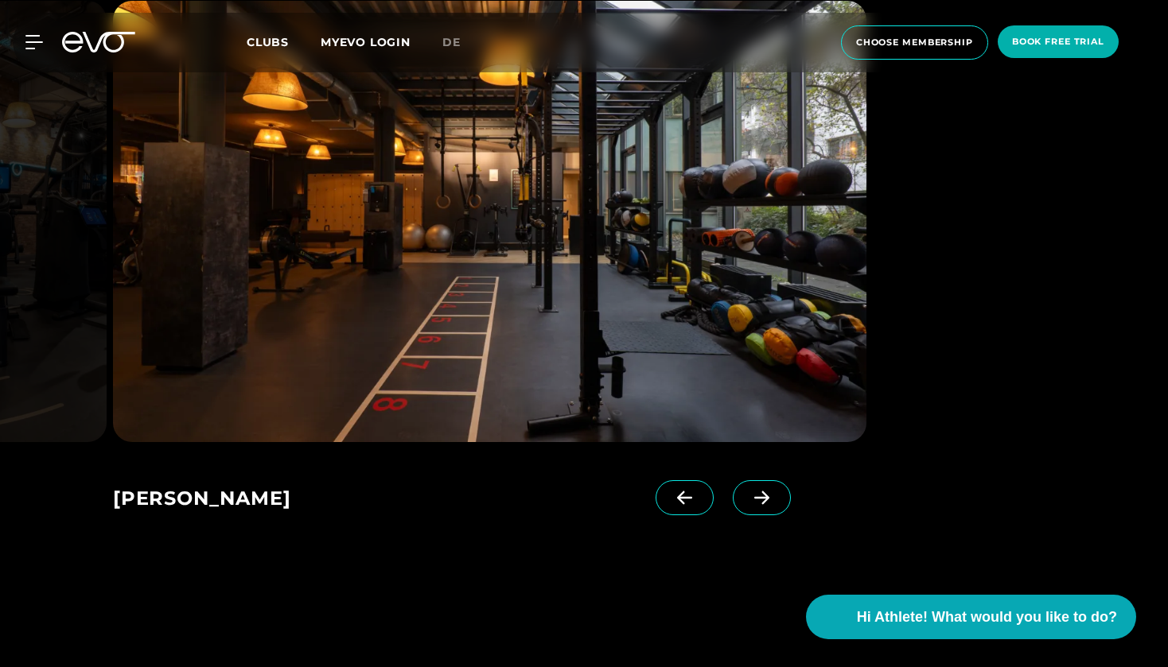
scroll to position [1137, 0]
click at [760, 482] on span at bounding box center [762, 497] width 58 height 35
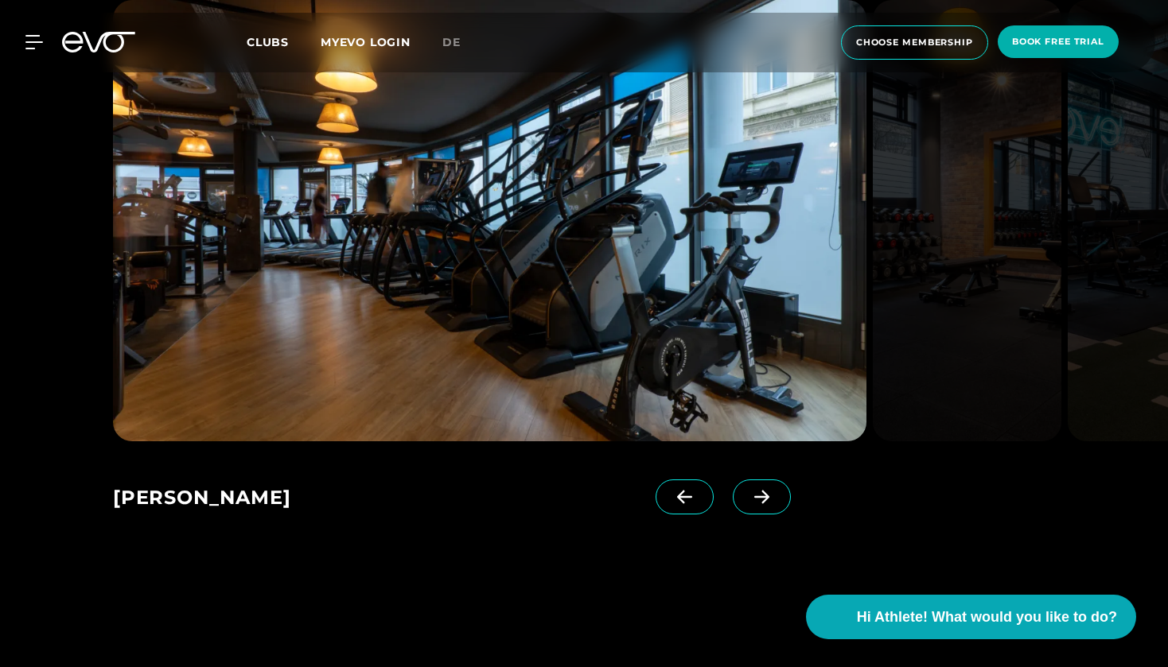
scroll to position [1059, 0]
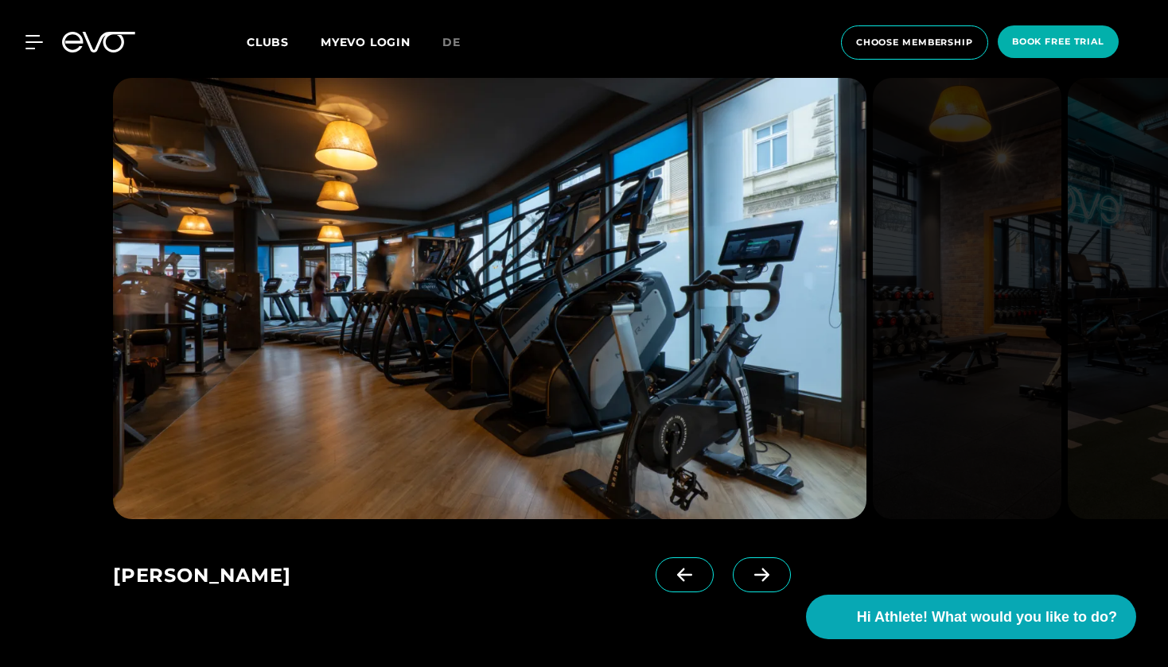
click at [757, 570] on icon at bounding box center [762, 575] width 28 height 14
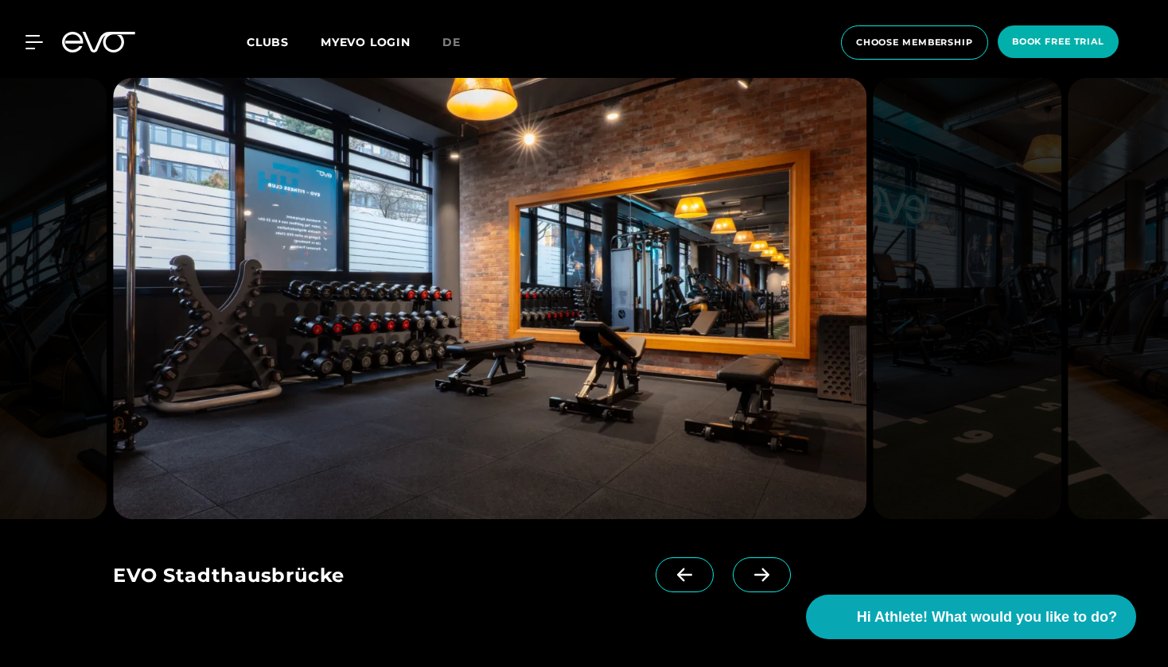
click at [757, 570] on icon at bounding box center [762, 575] width 28 height 14
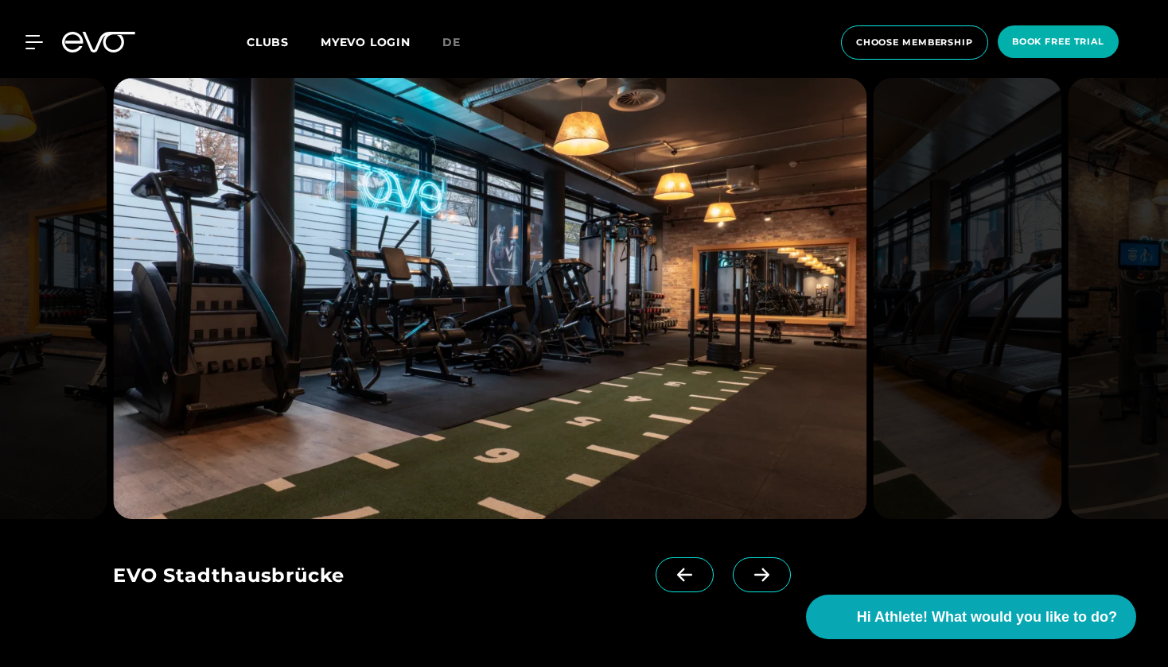
click at [757, 570] on icon at bounding box center [762, 575] width 28 height 14
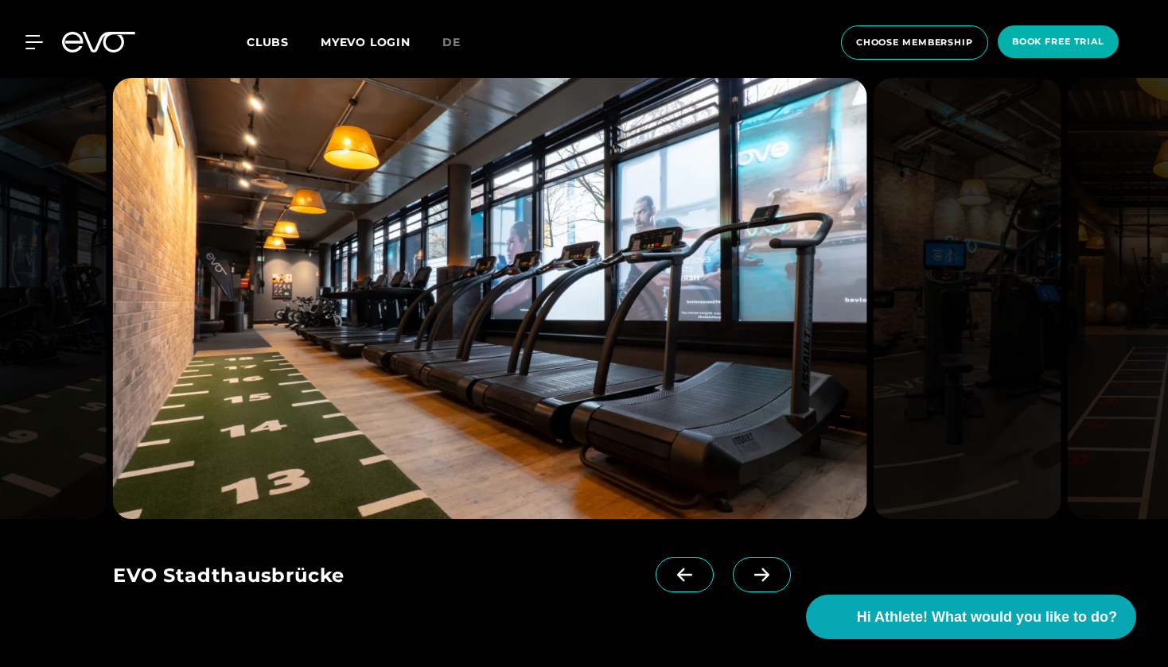
click at [757, 570] on icon at bounding box center [762, 575] width 28 height 14
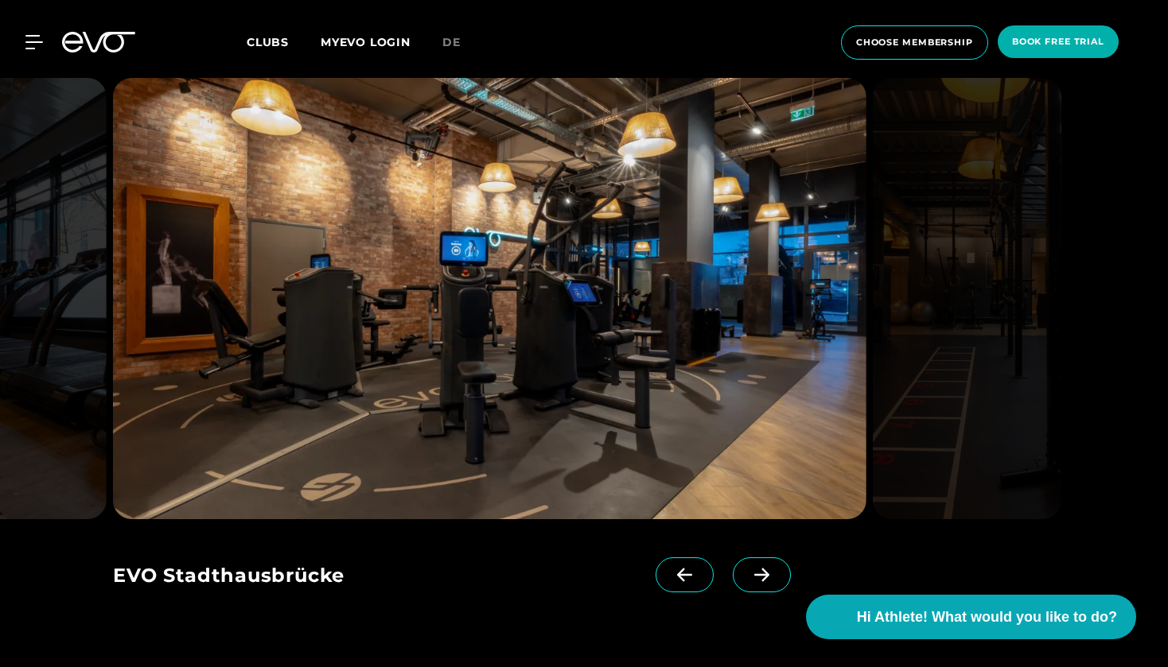
click at [757, 570] on icon at bounding box center [762, 575] width 28 height 14
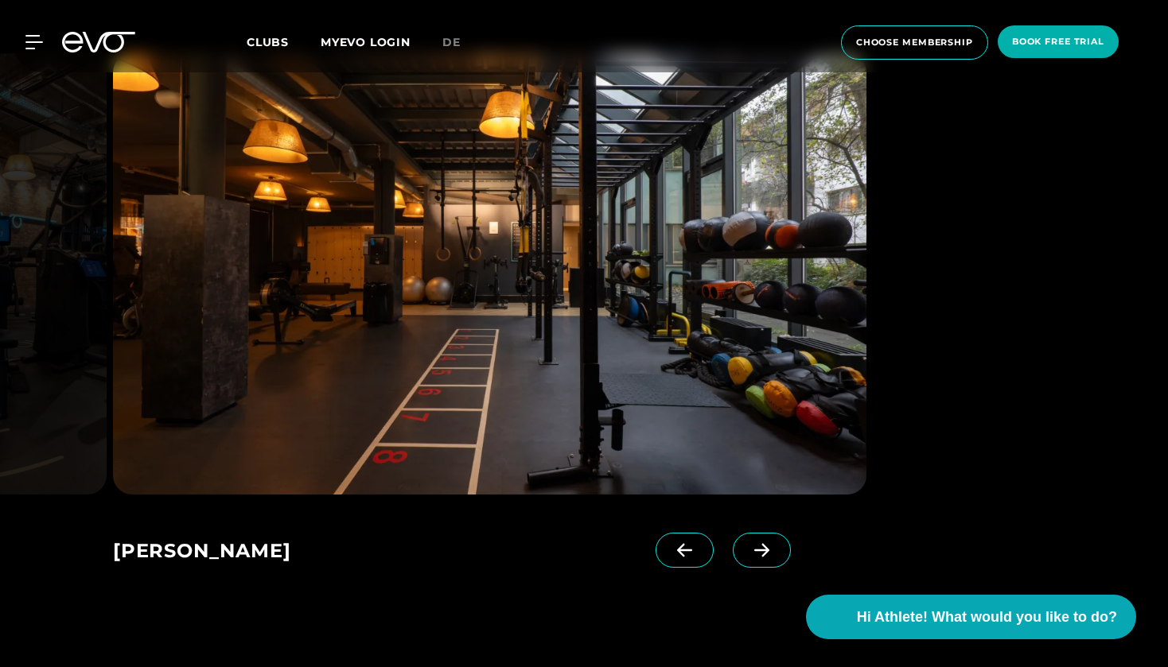
scroll to position [1086, 0]
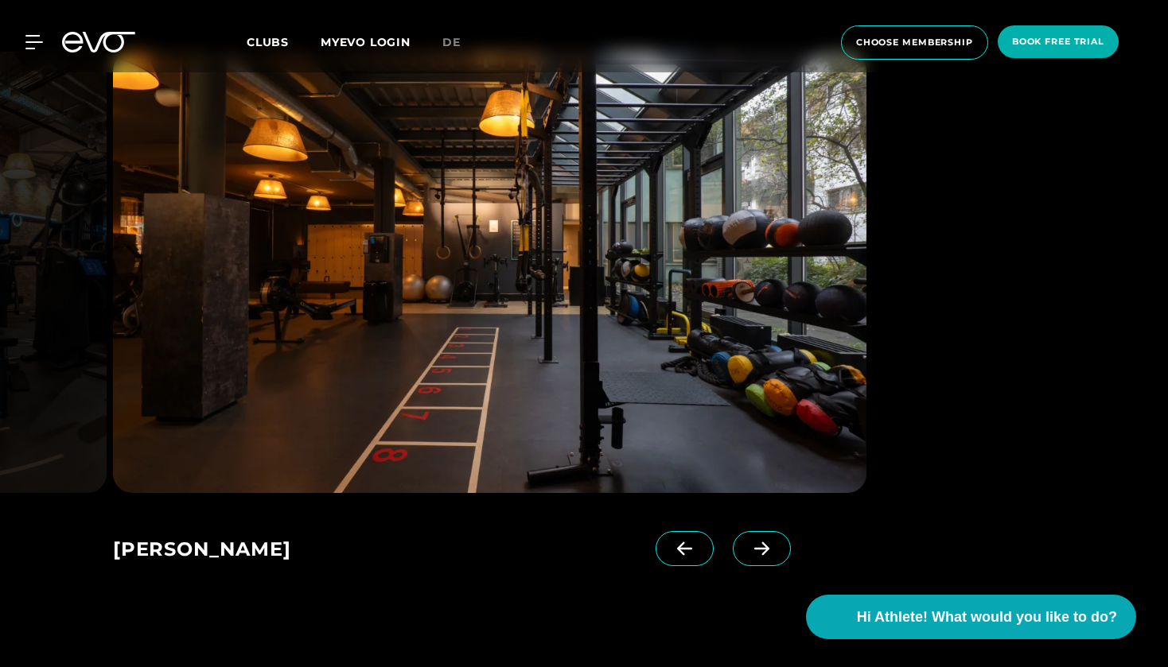
click at [760, 536] on span at bounding box center [762, 548] width 58 height 35
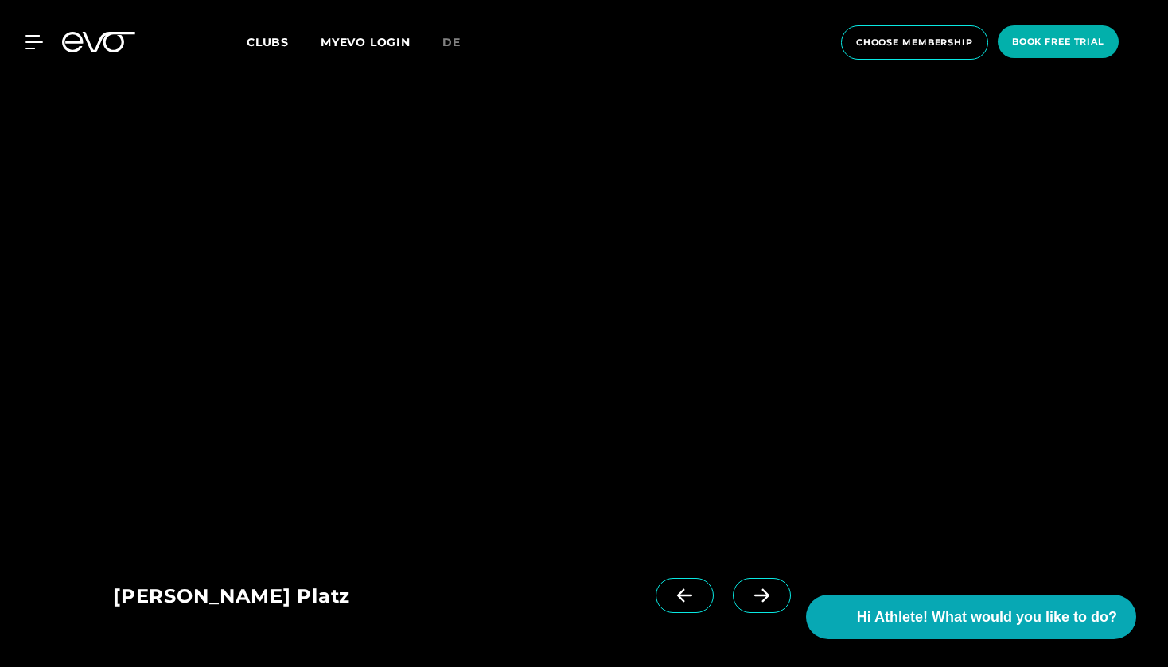
scroll to position [2088, 0]
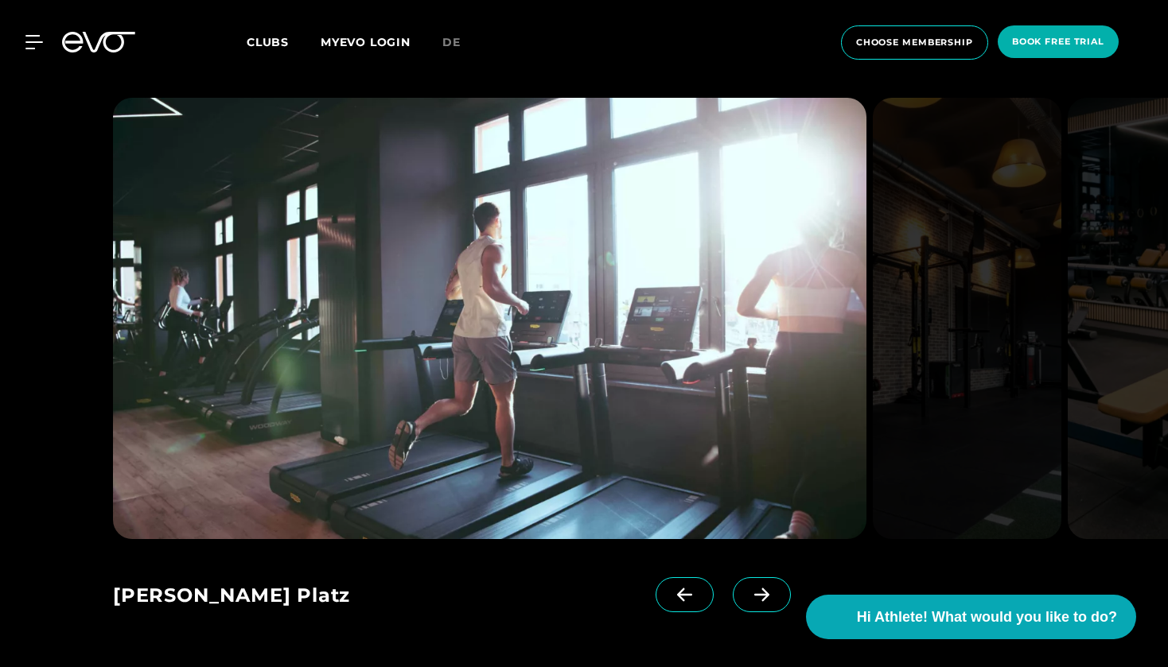
click at [759, 588] on icon at bounding box center [762, 595] width 28 height 14
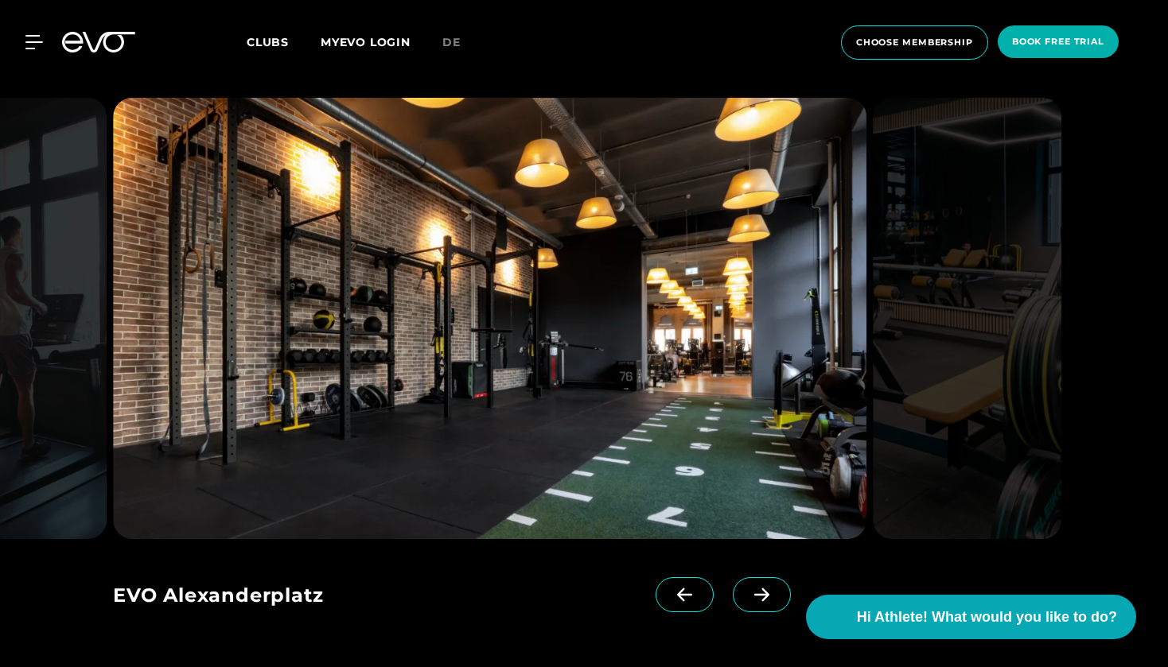
click at [759, 588] on icon at bounding box center [762, 595] width 28 height 14
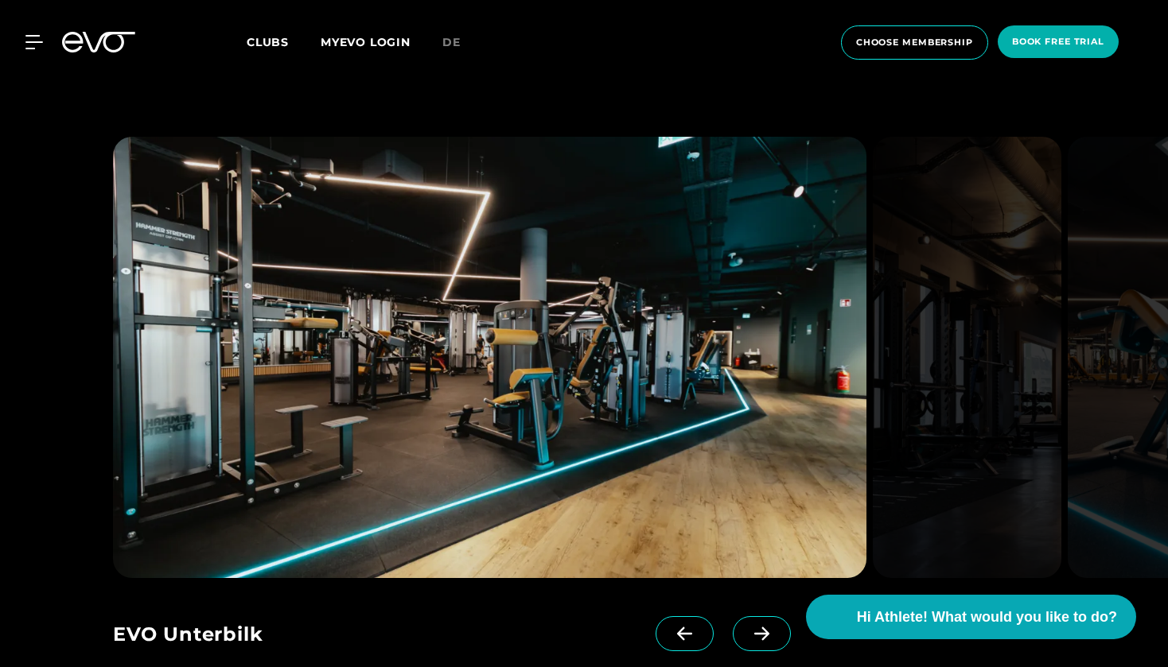
scroll to position [3008, 0]
click at [753, 616] on span at bounding box center [762, 633] width 58 height 35
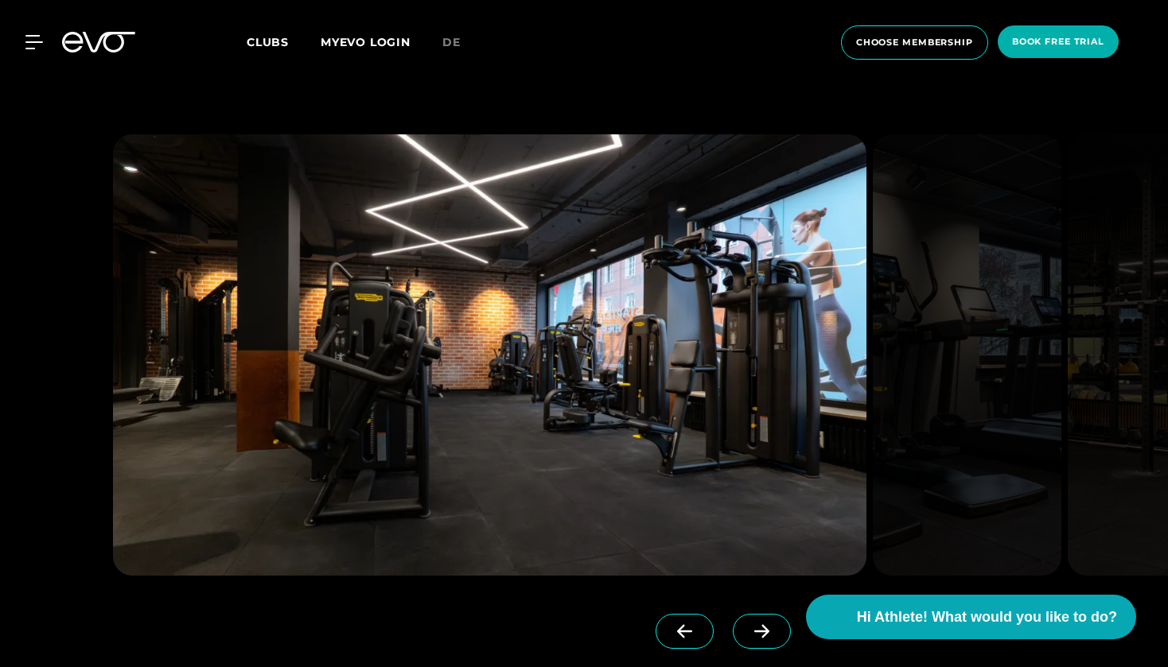
scroll to position [4955, 0]
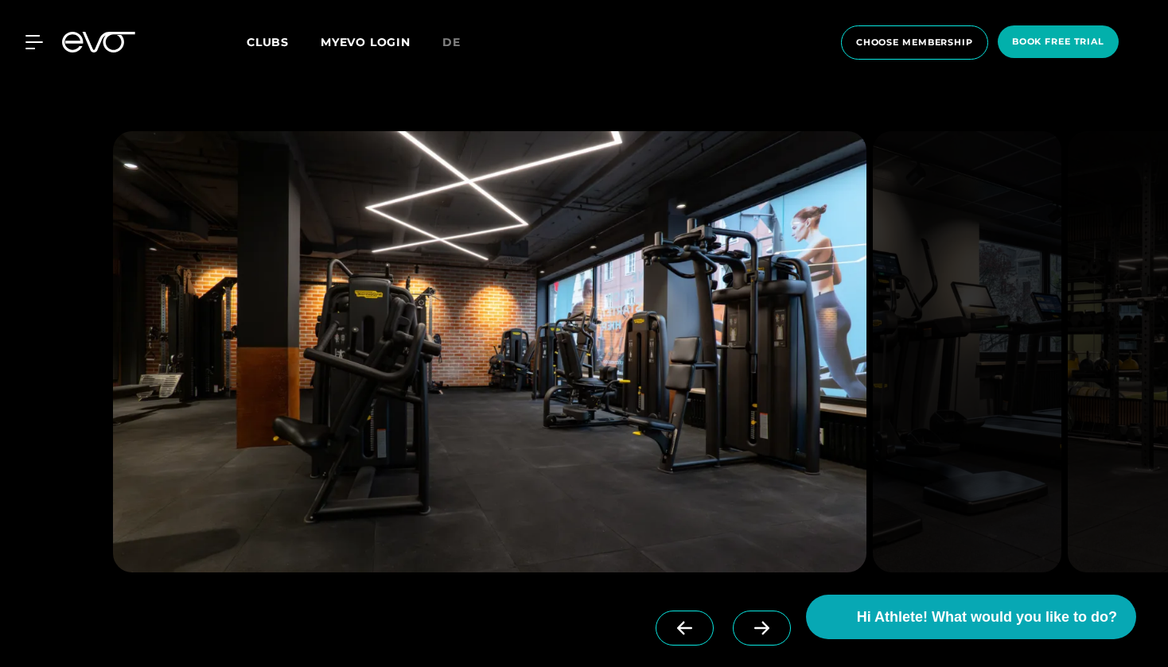
click at [756, 621] on icon at bounding box center [762, 628] width 28 height 14
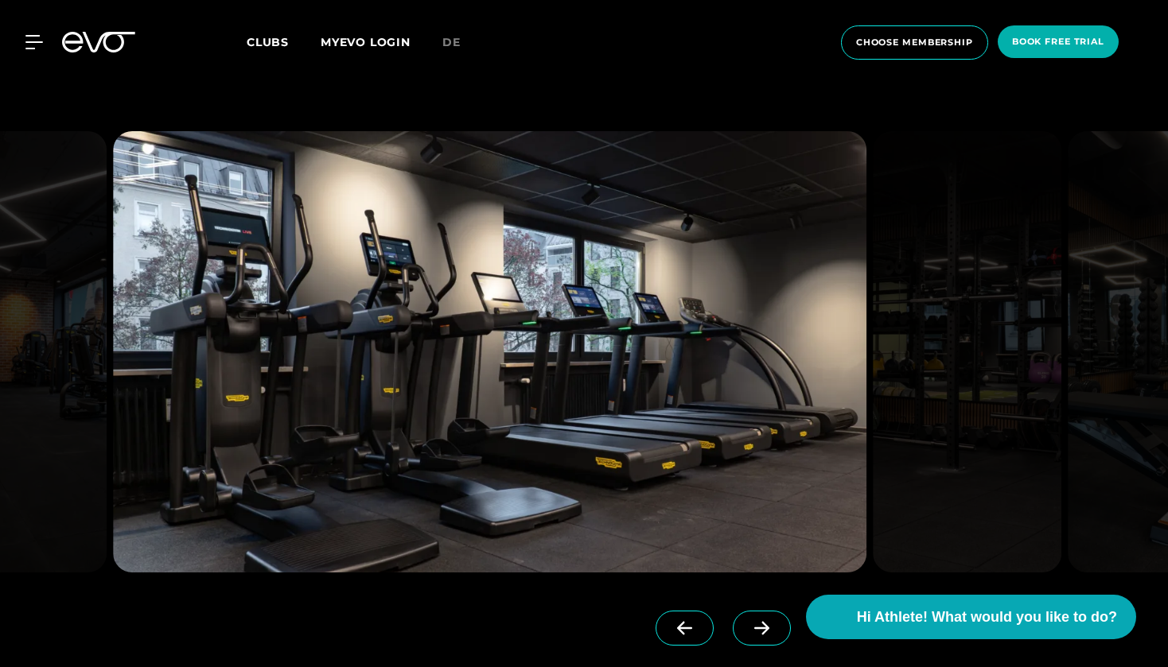
click at [756, 621] on icon at bounding box center [762, 628] width 28 height 14
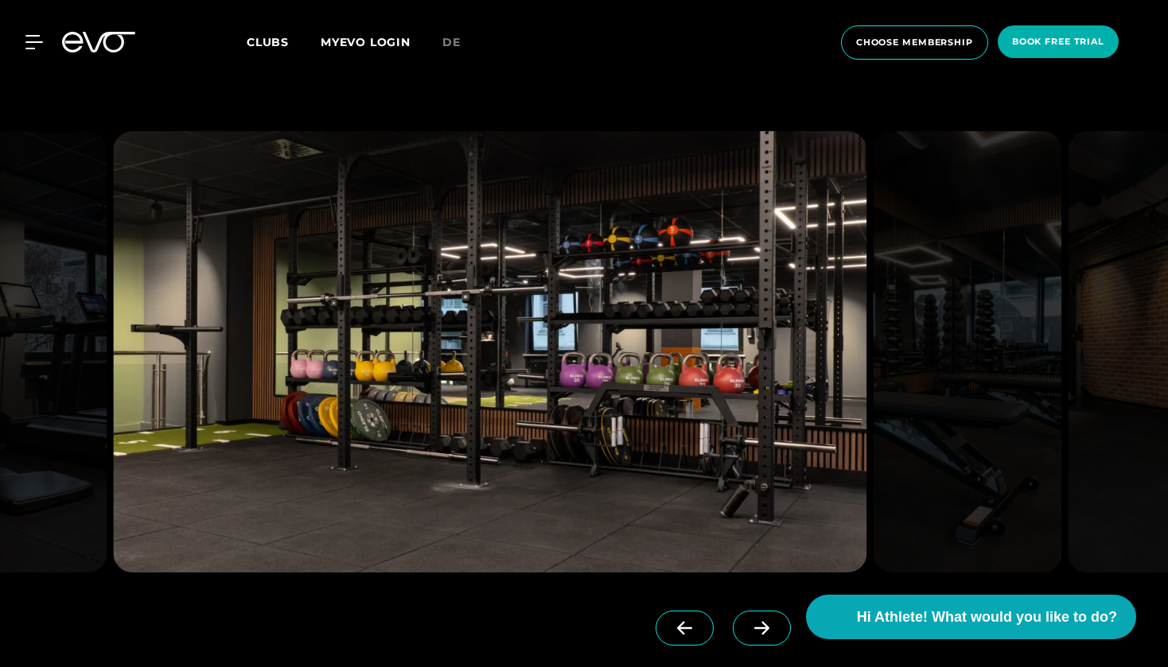
click at [756, 621] on icon at bounding box center [762, 628] width 28 height 14
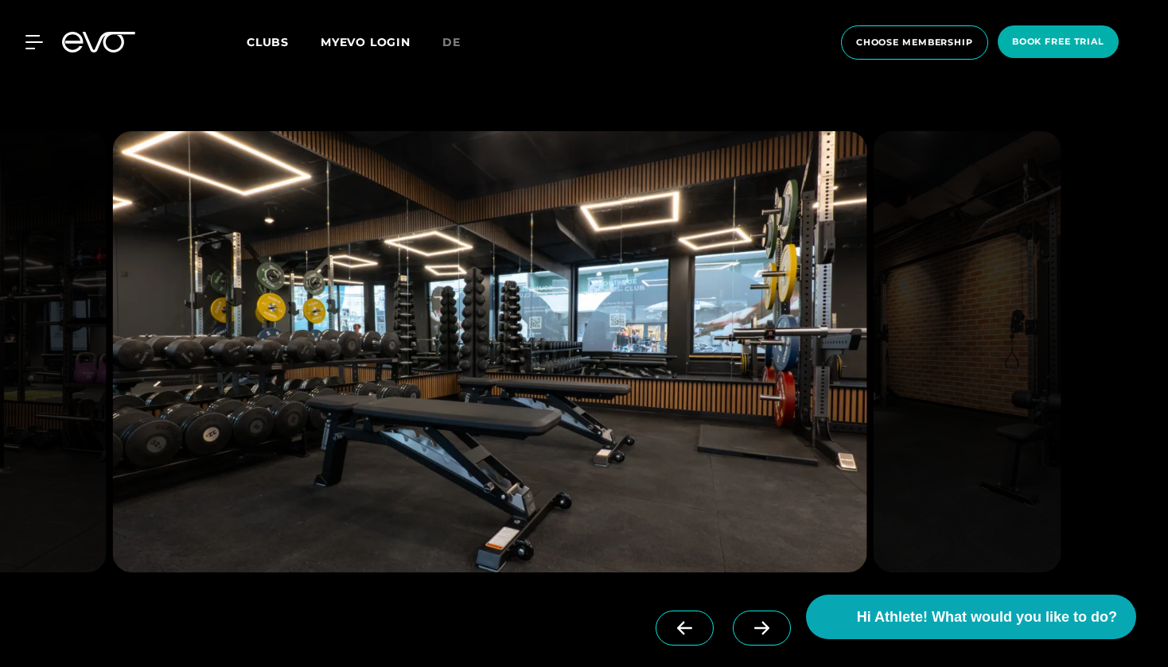
click at [756, 621] on icon at bounding box center [762, 628] width 28 height 14
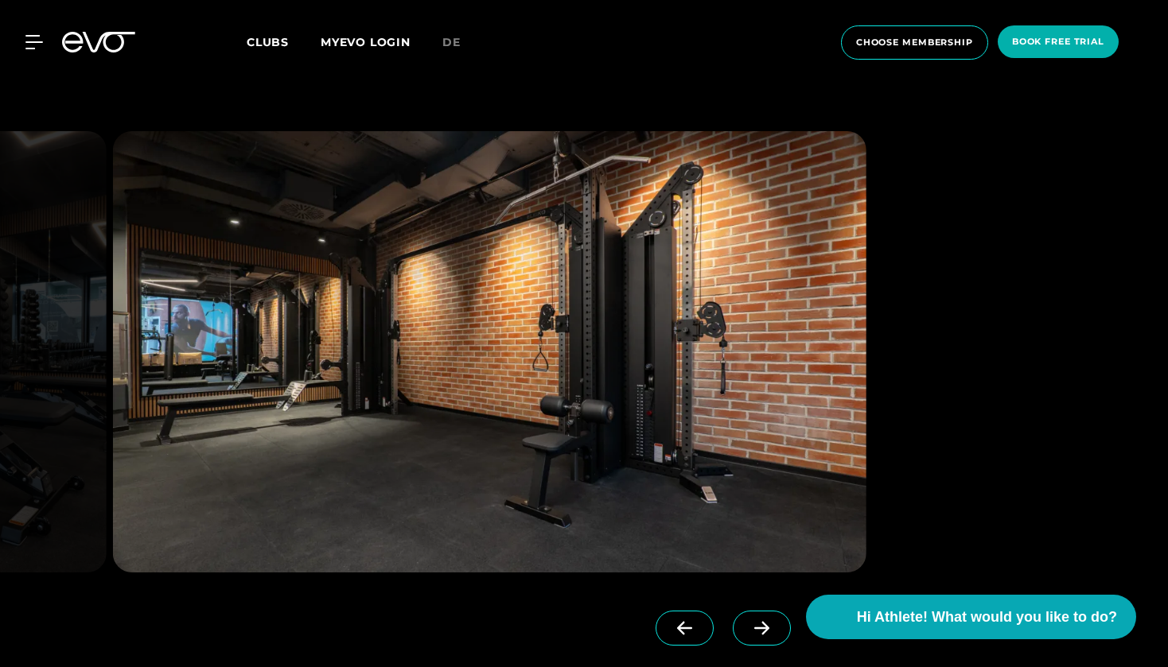
click at [756, 621] on icon at bounding box center [762, 628] width 28 height 14
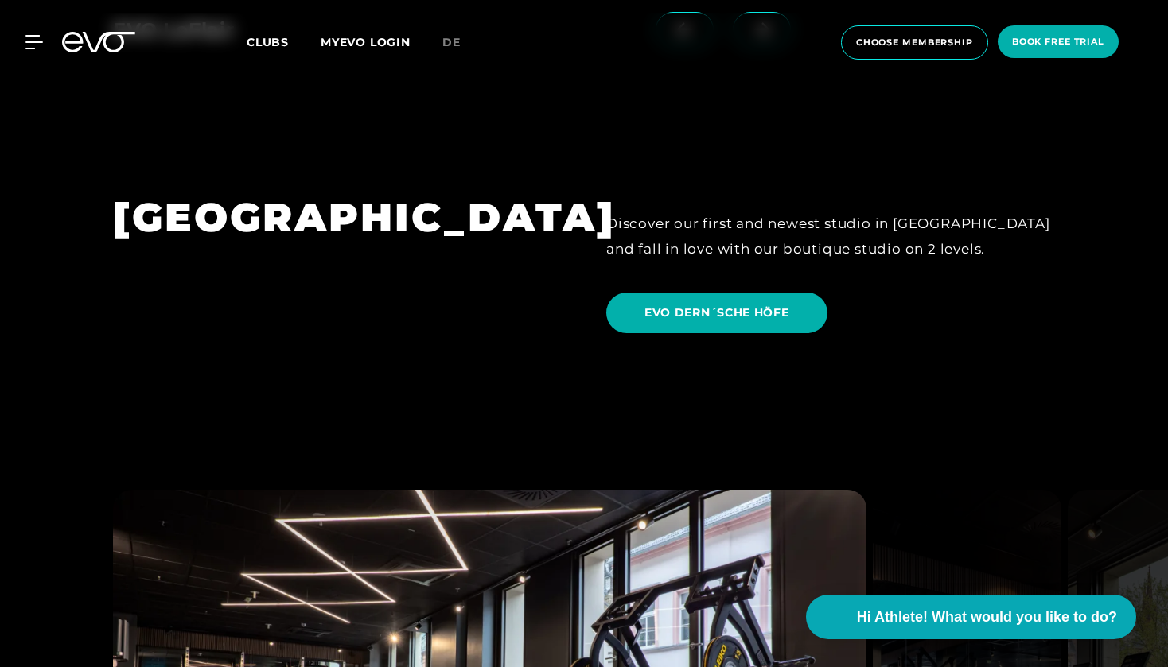
scroll to position [3614, 0]
